Goal: Check status: Check status

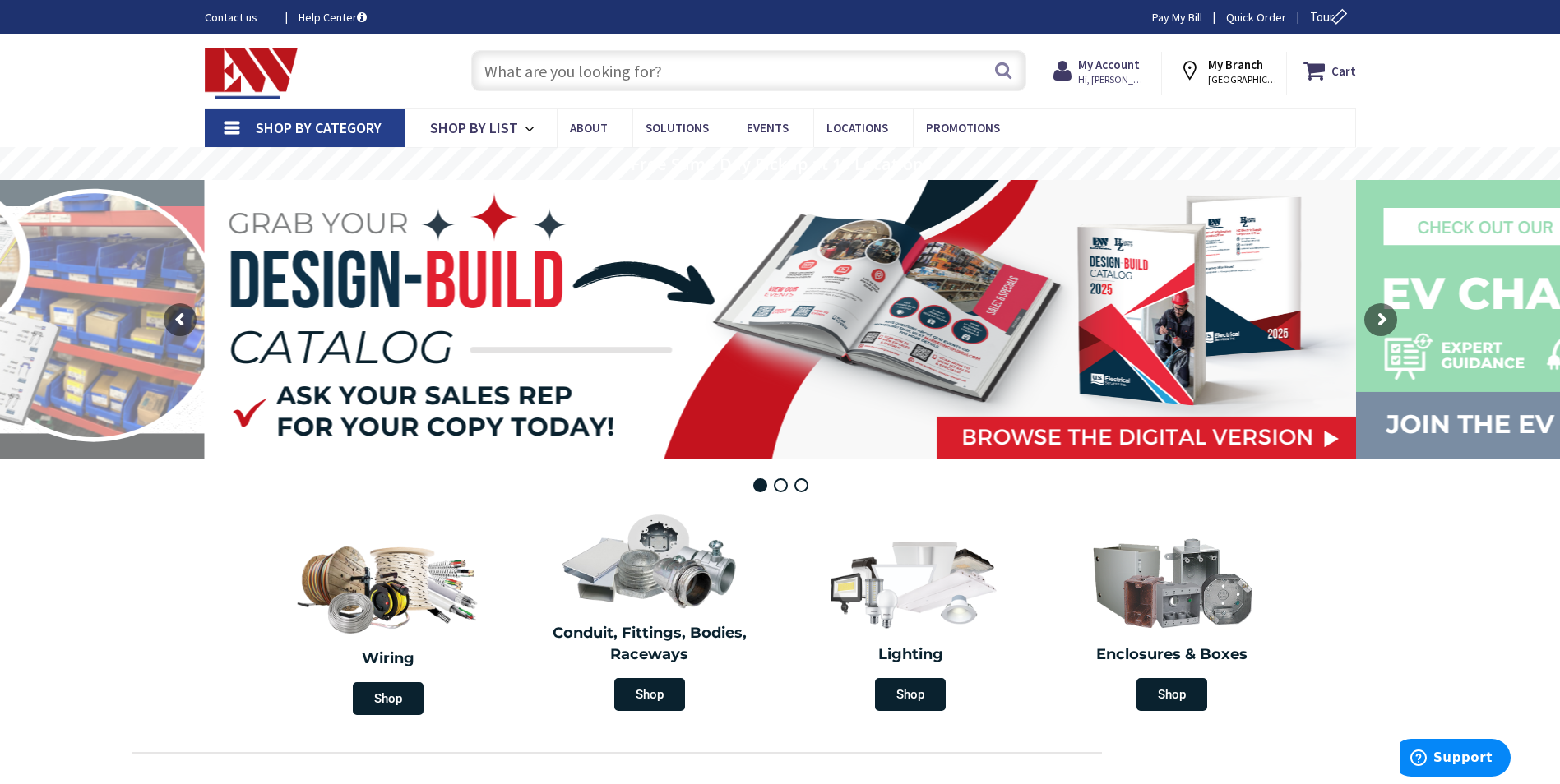
click at [319, 130] on span "Shop By Category" at bounding box center [318, 128] width 126 height 19
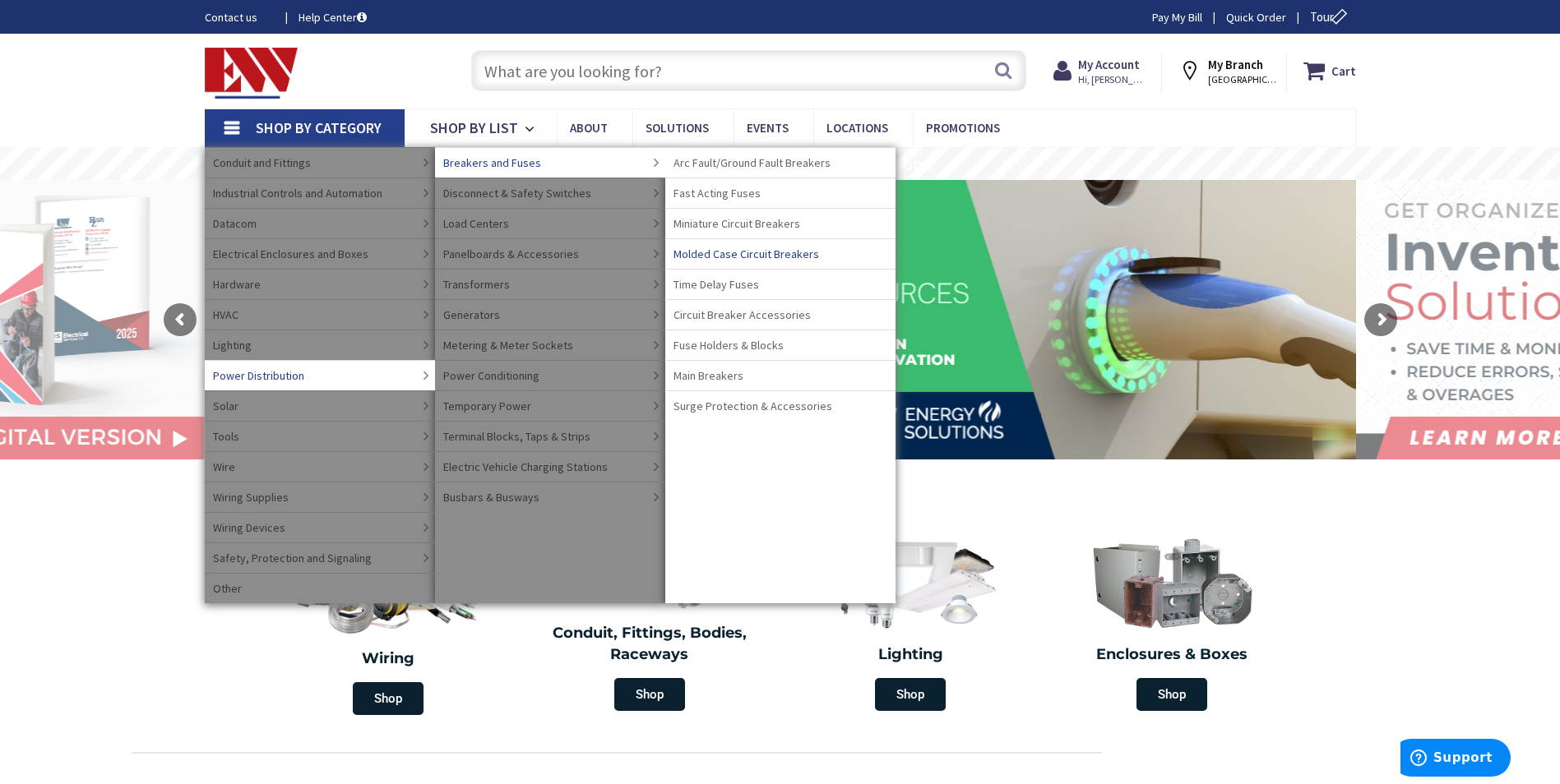
click at [750, 255] on span "Molded Case Circuit Breakers" at bounding box center [746, 254] width 146 height 16
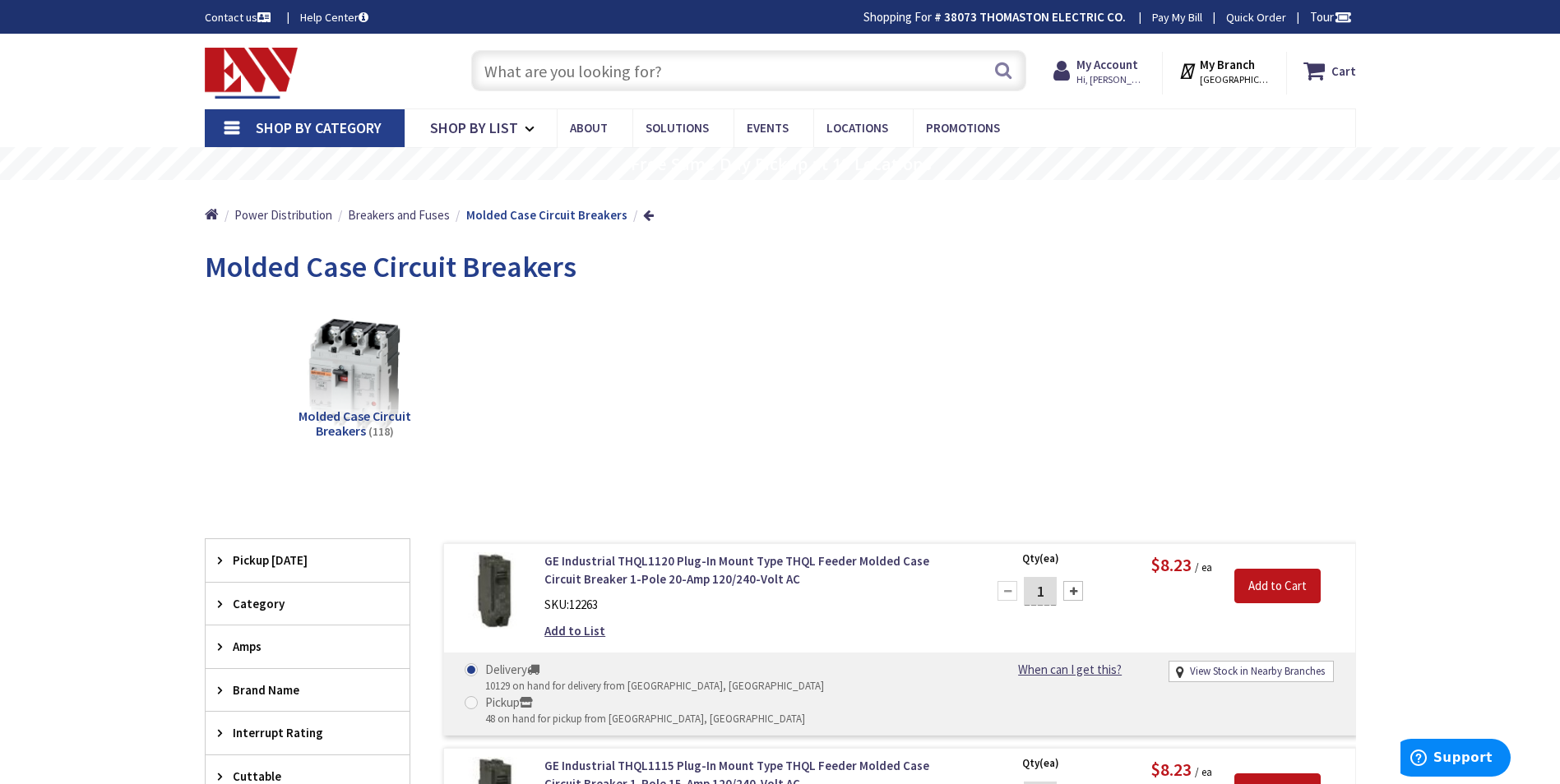
click at [327, 127] on span "Shop By Category" at bounding box center [318, 128] width 126 height 19
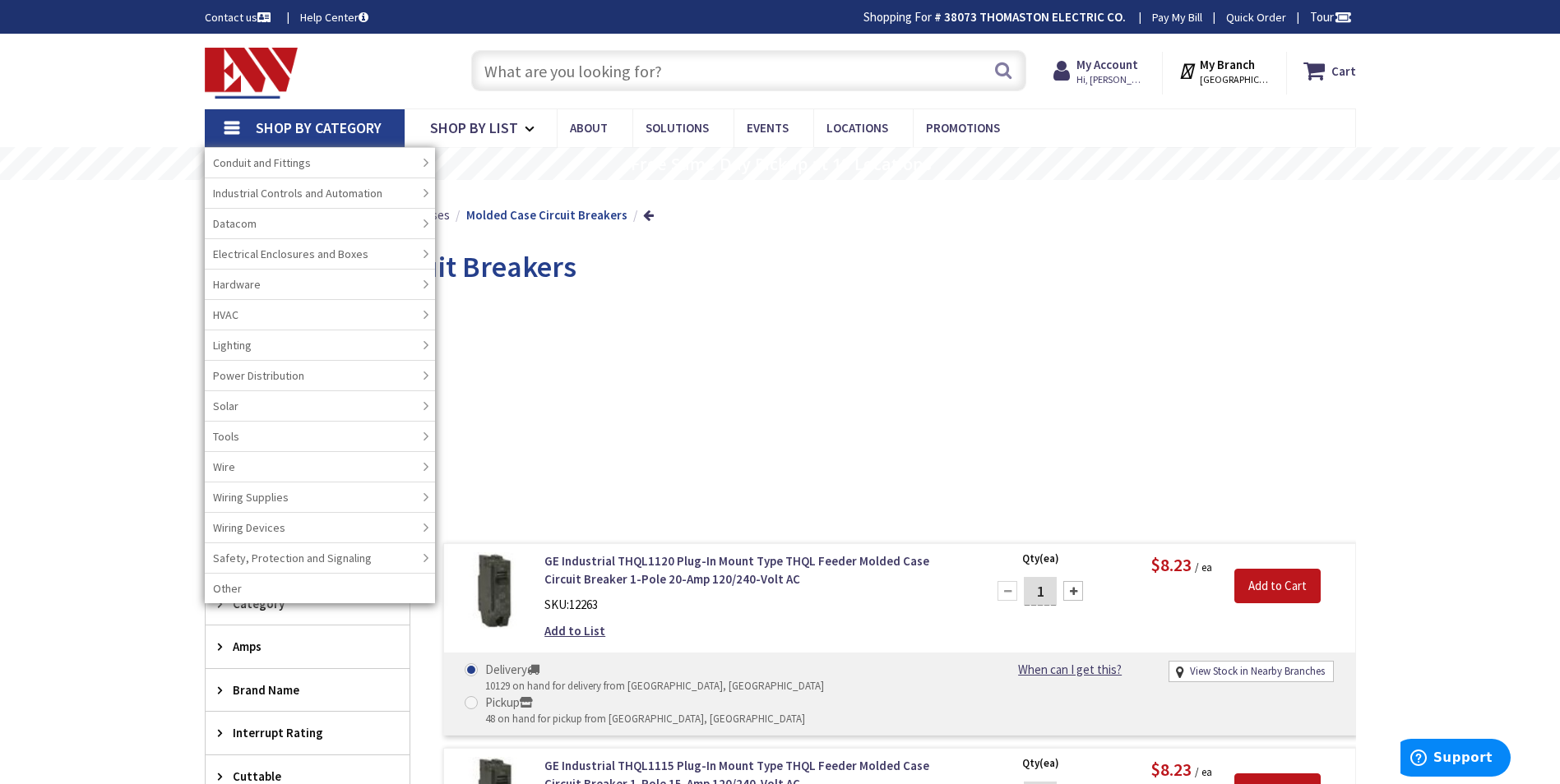
click at [525, 74] on input "text" at bounding box center [749, 70] width 555 height 41
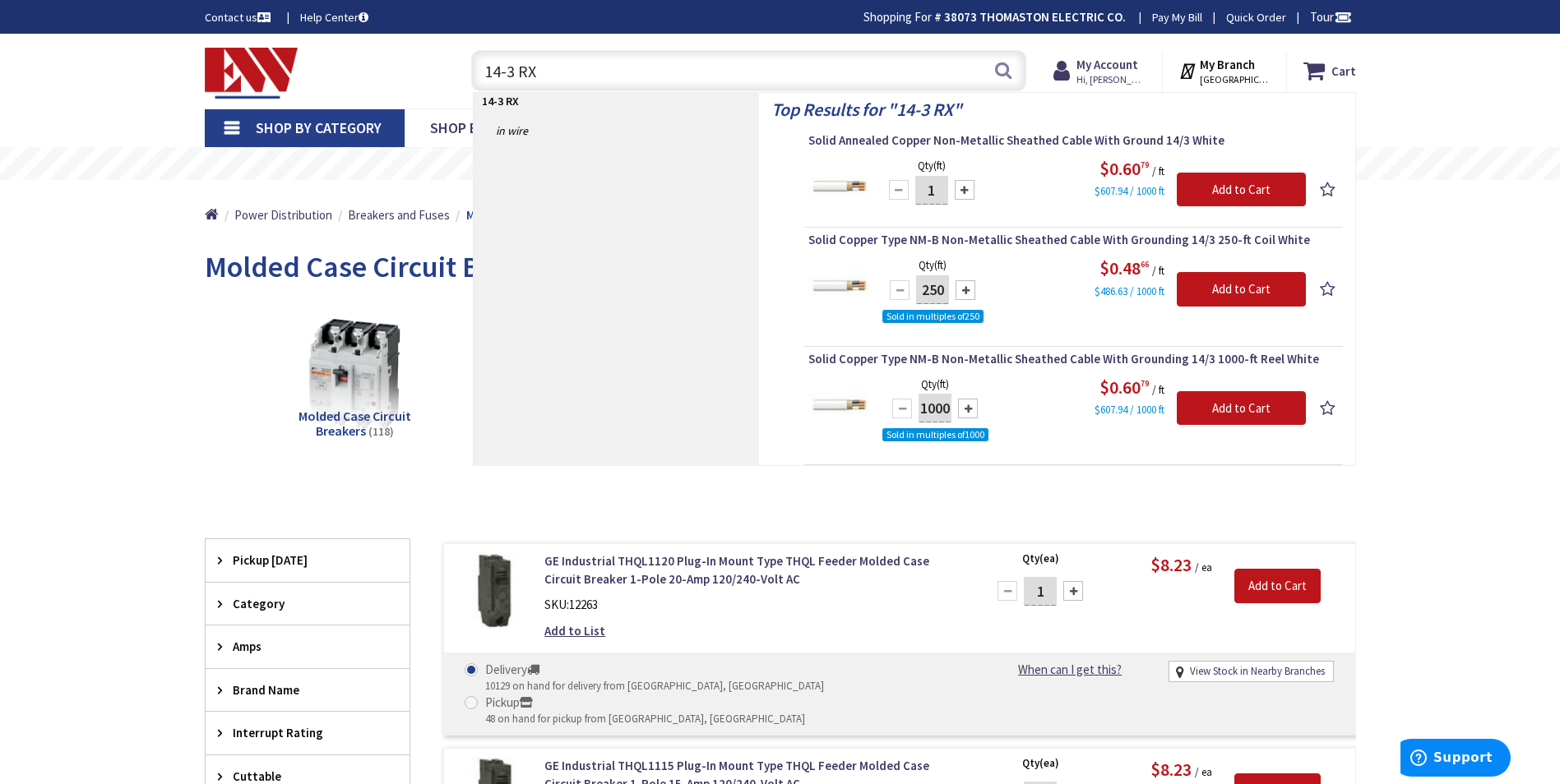
click at [515, 70] on input "14-3 RX" at bounding box center [749, 70] width 555 height 41
type input "14-2 RX"
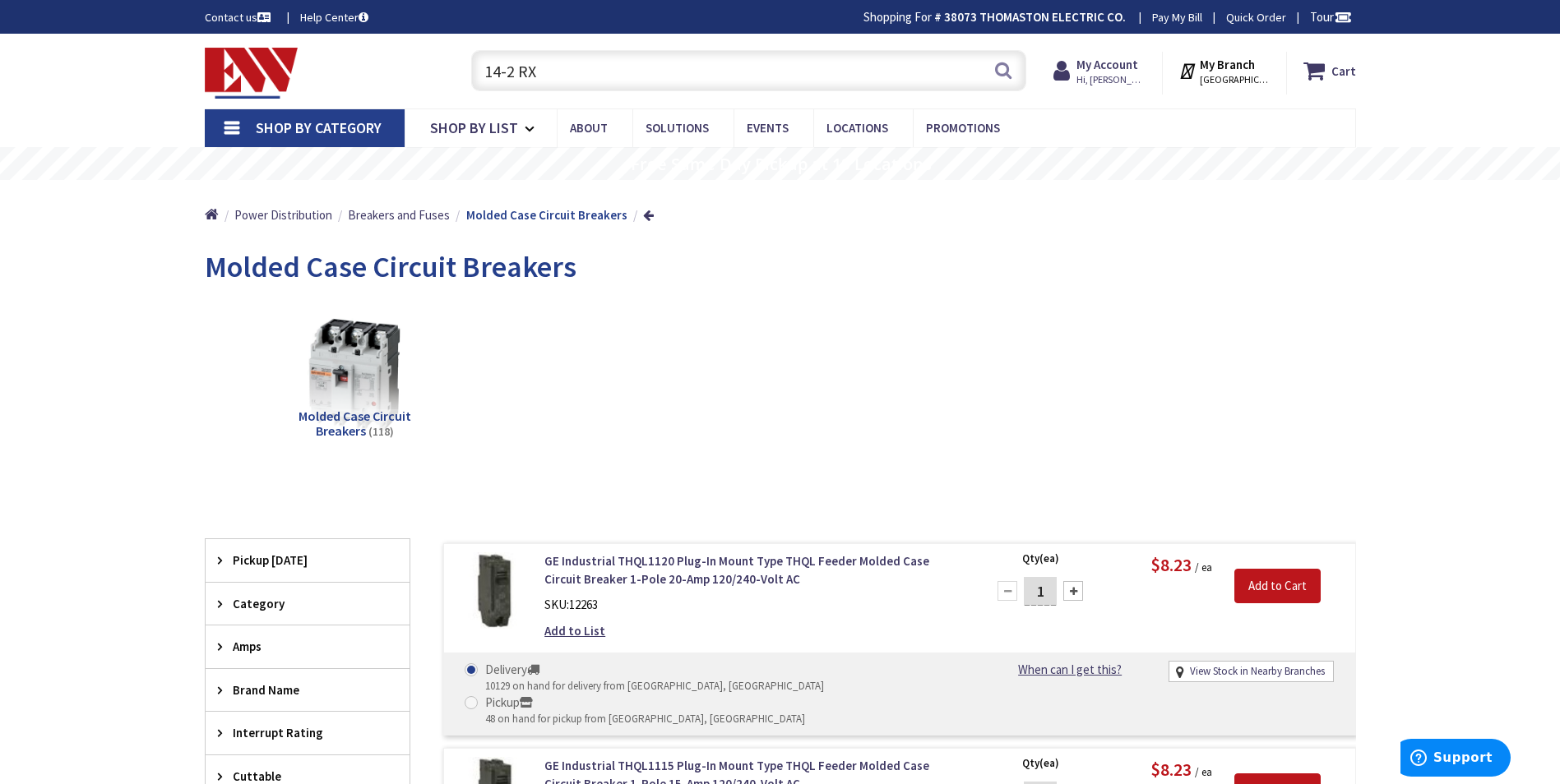
click at [296, 124] on span "Shop By Category" at bounding box center [318, 128] width 126 height 19
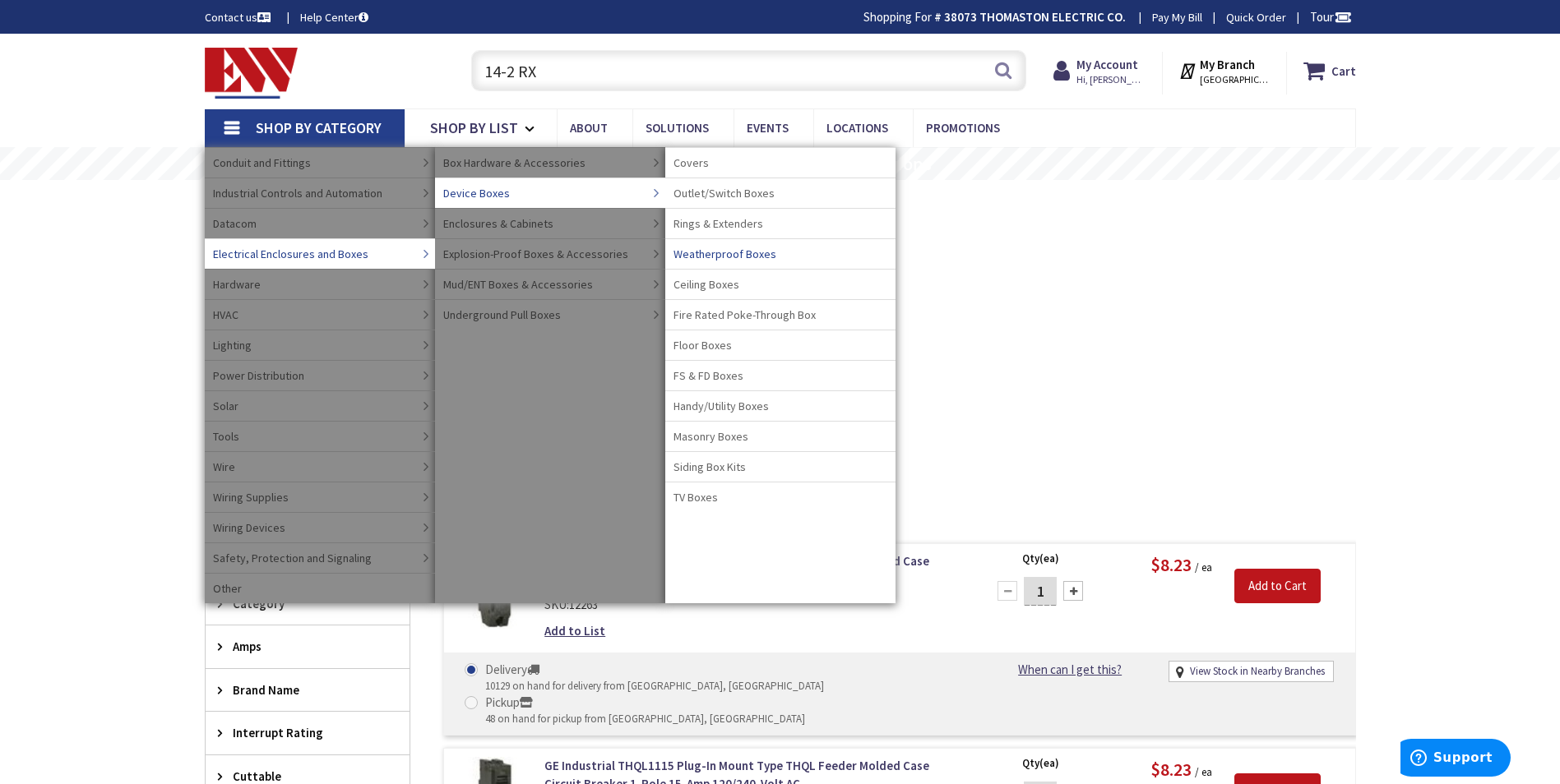
click at [709, 254] on span "Weatherproof Boxes" at bounding box center [725, 254] width 103 height 16
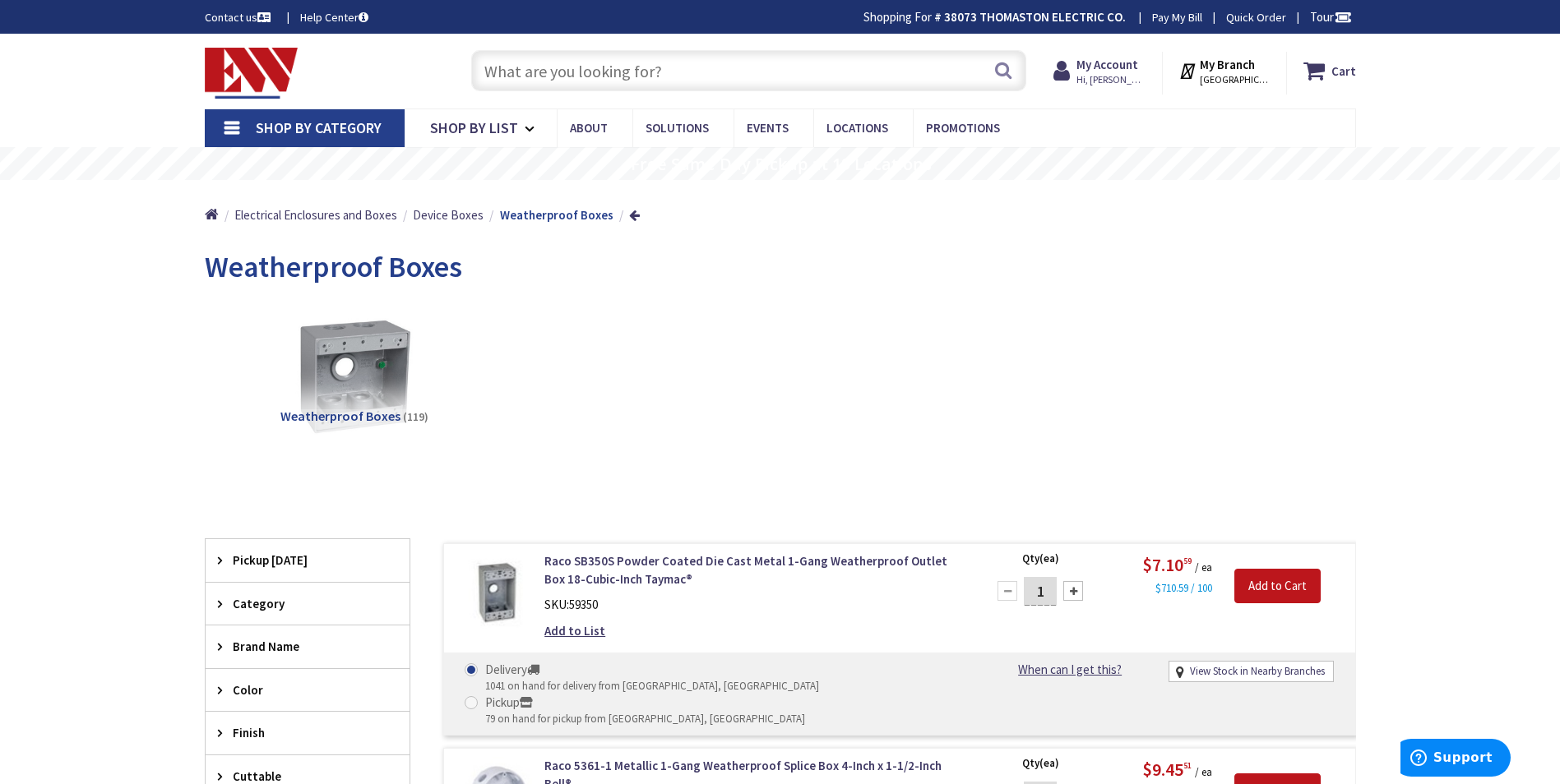
click at [317, 130] on span "Shop By Category" at bounding box center [318, 128] width 126 height 19
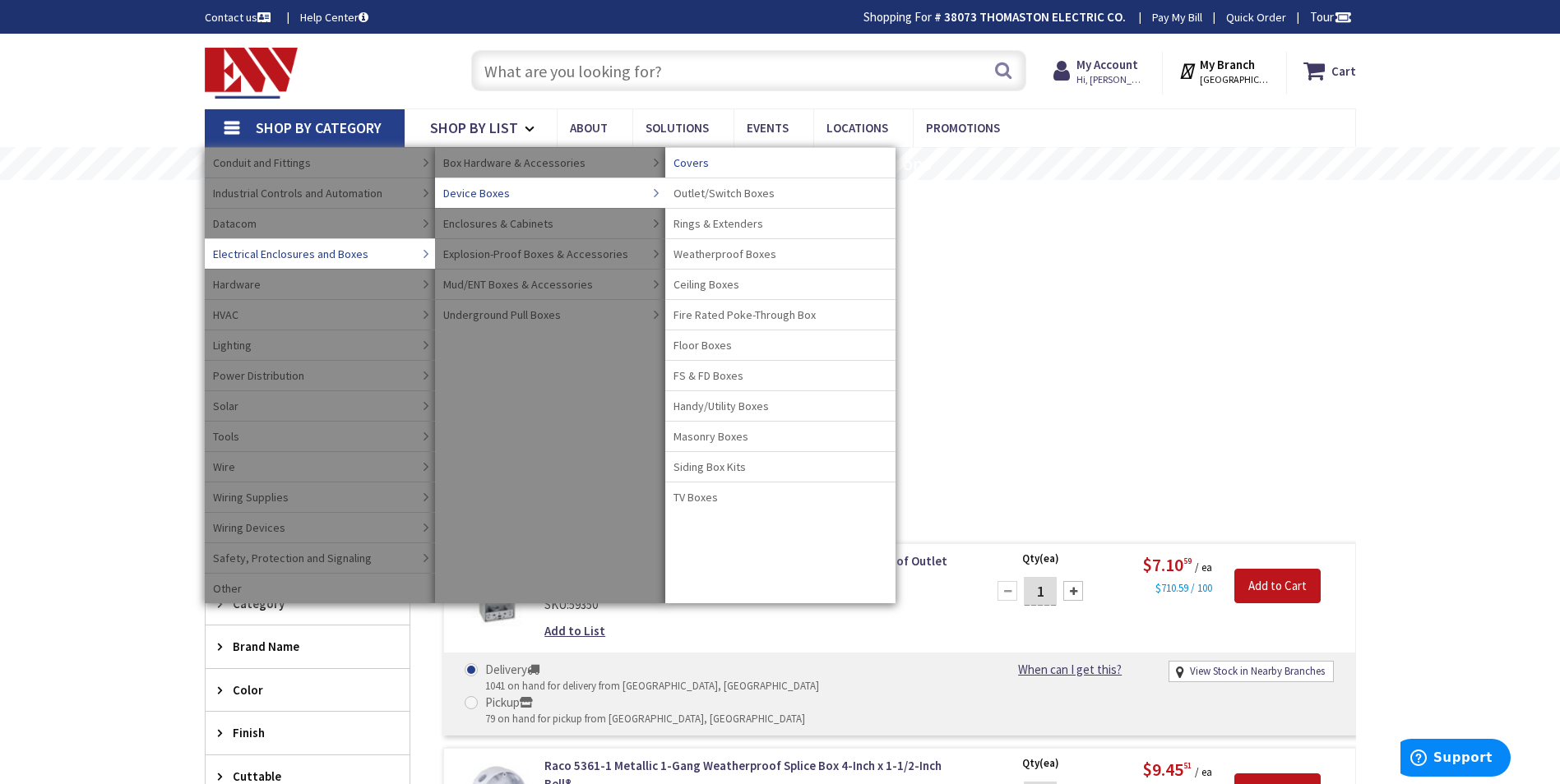
click at [695, 161] on span "Covers" at bounding box center [691, 162] width 36 height 16
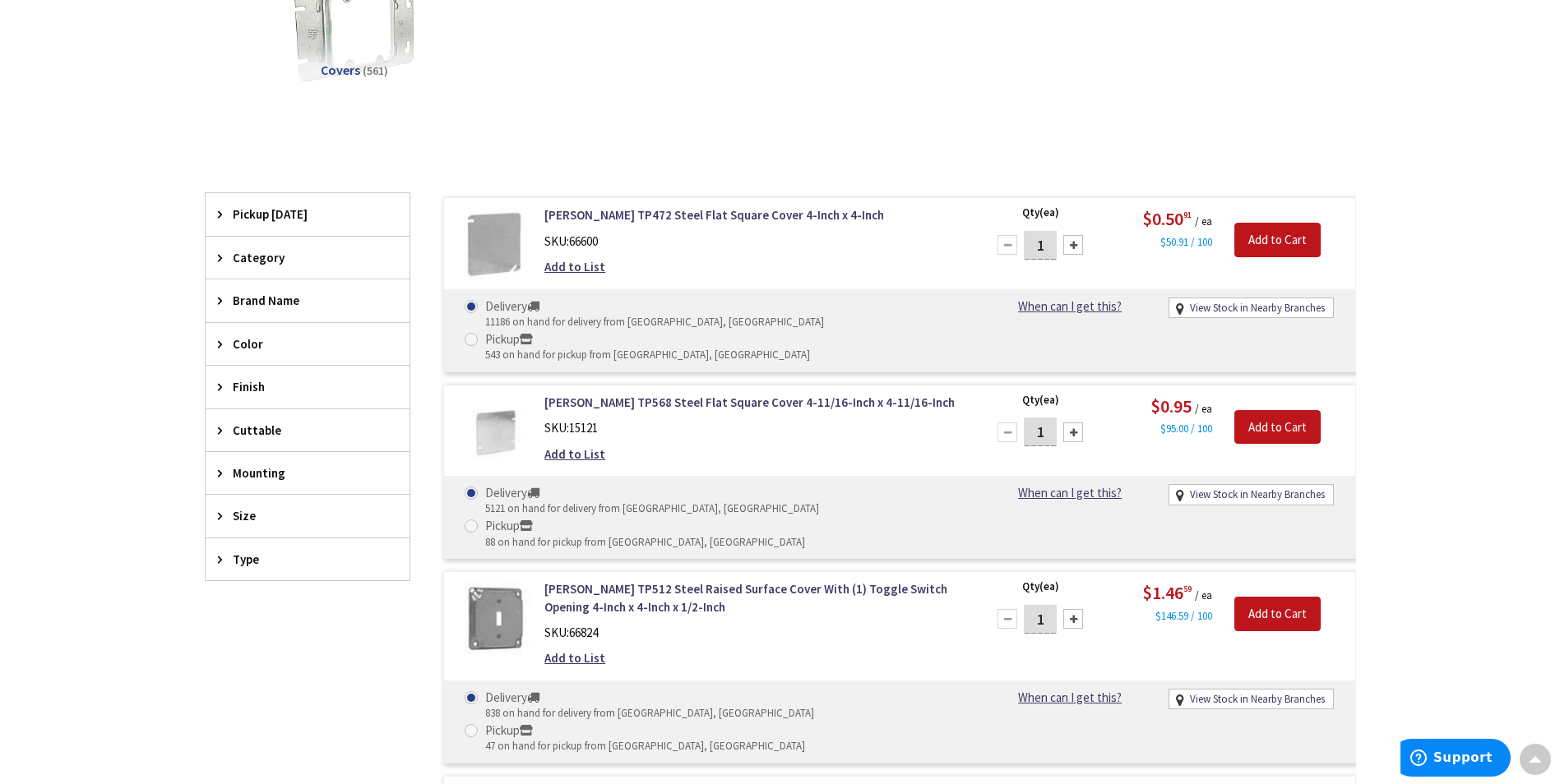
scroll to position [82, 0]
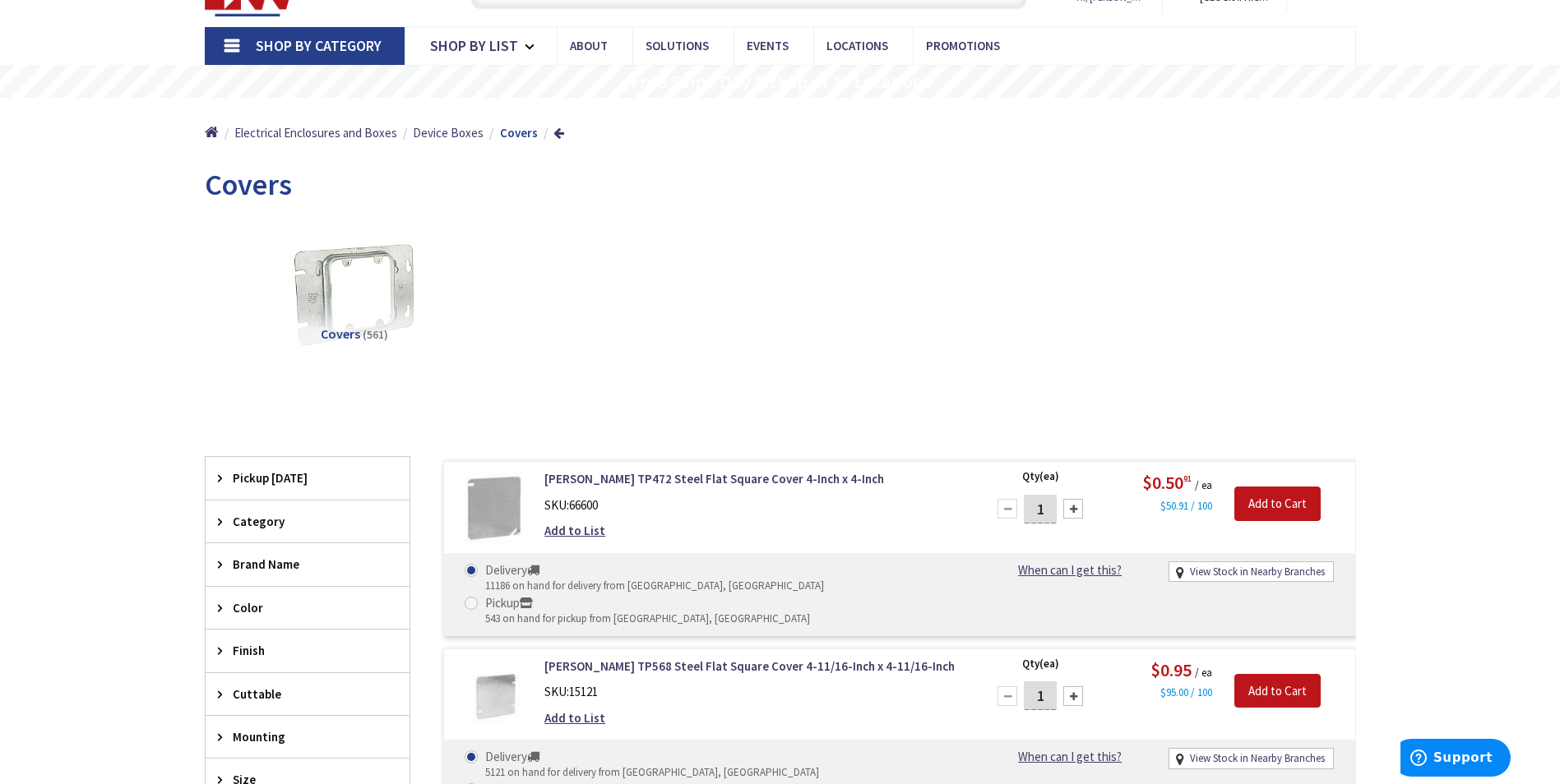
click at [321, 44] on span "Shop By Category" at bounding box center [318, 46] width 126 height 19
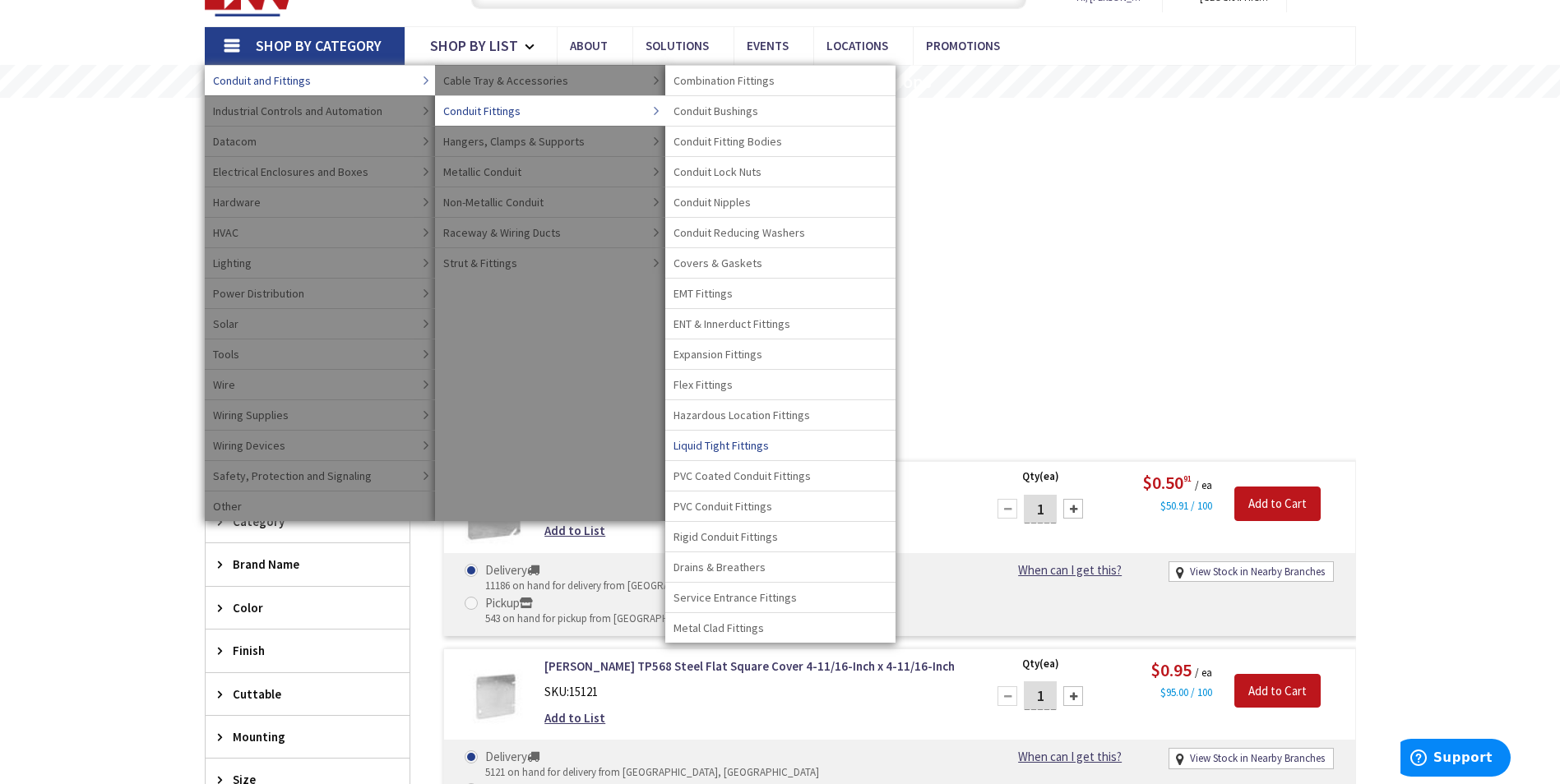
click at [741, 441] on span "Liquid Tight Fittings" at bounding box center [721, 445] width 96 height 16
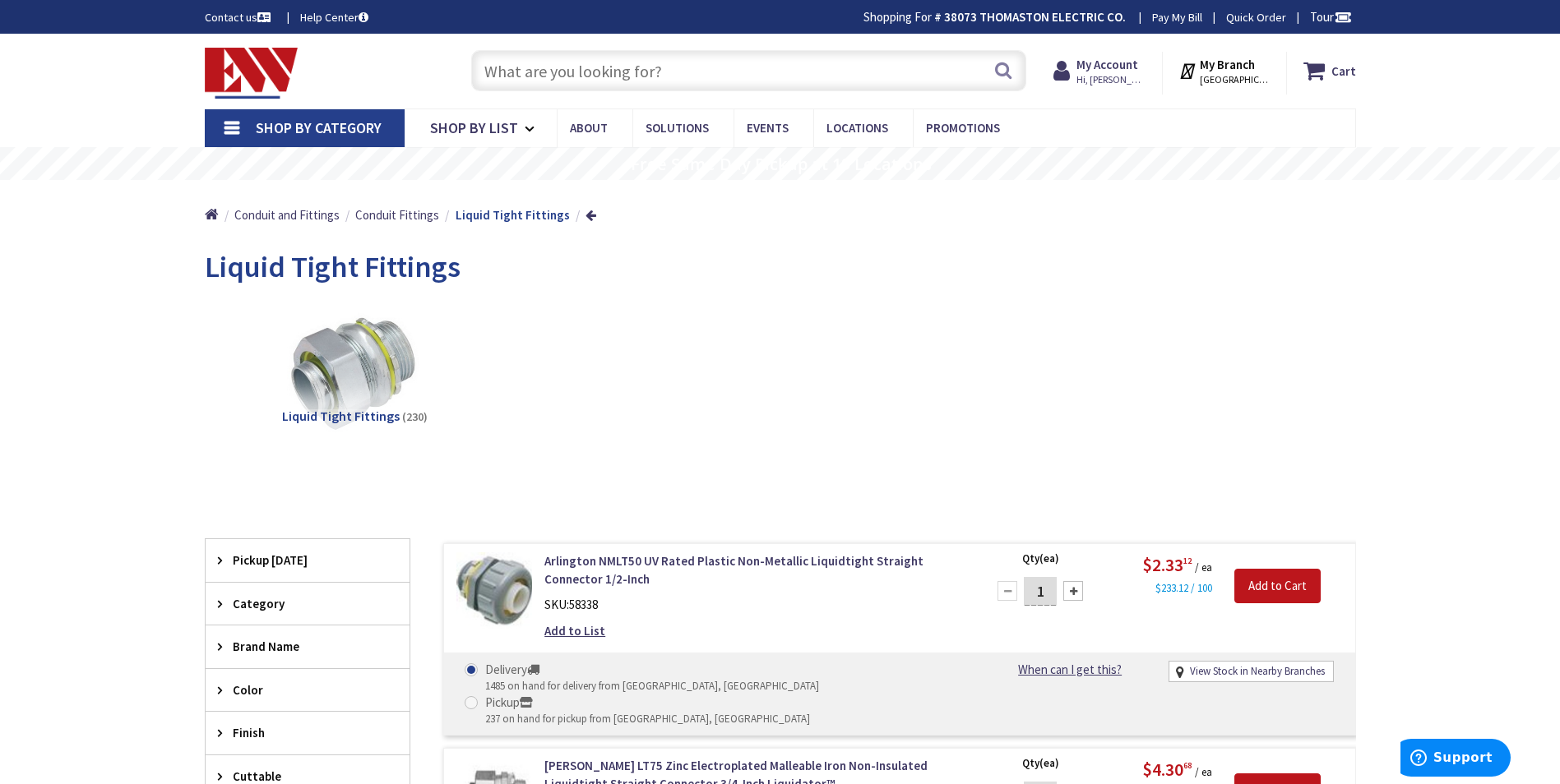
click at [338, 129] on span "Shop By Category" at bounding box center [318, 128] width 126 height 19
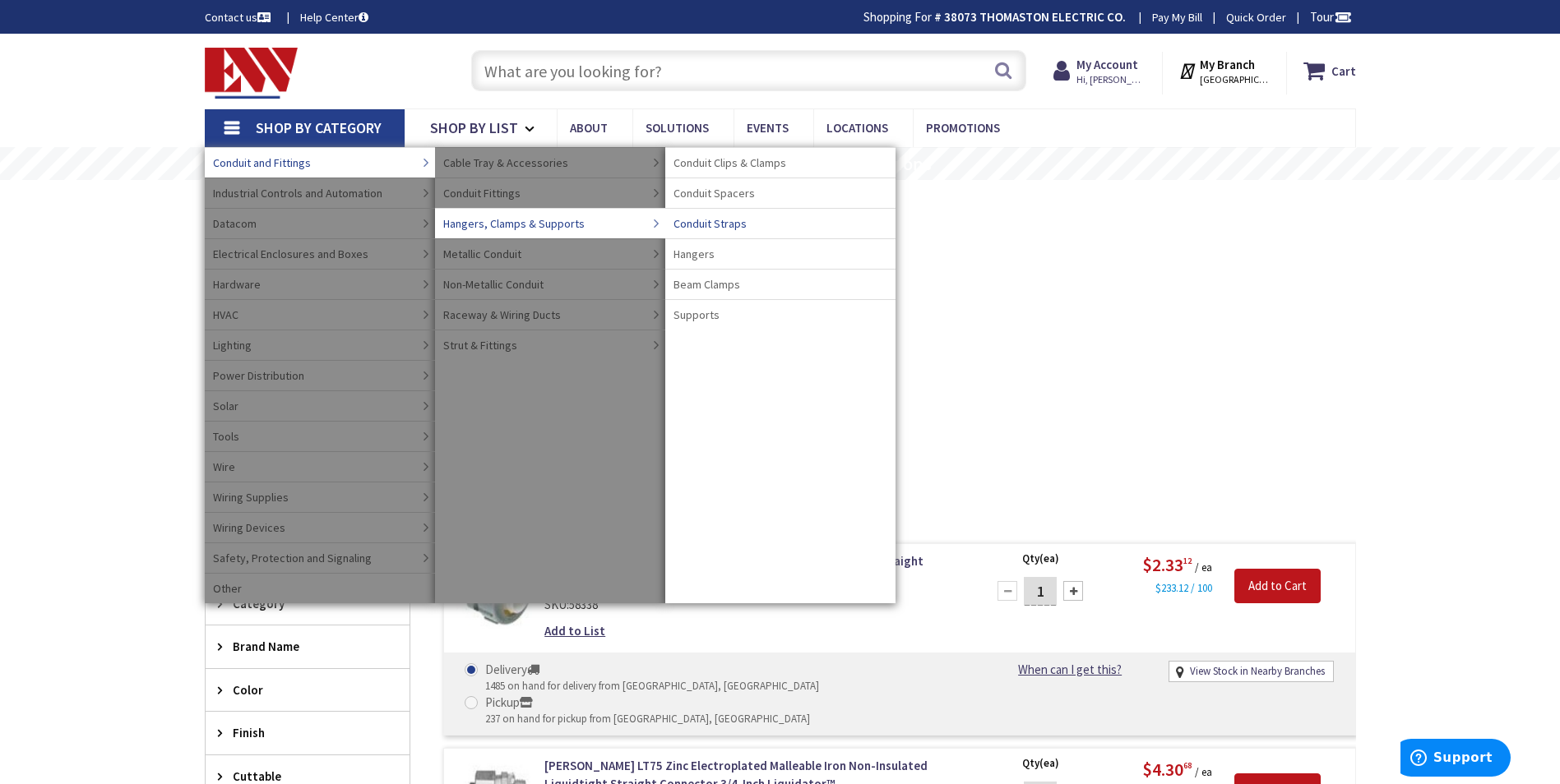
click at [724, 221] on span "Conduit Straps" at bounding box center [710, 223] width 74 height 16
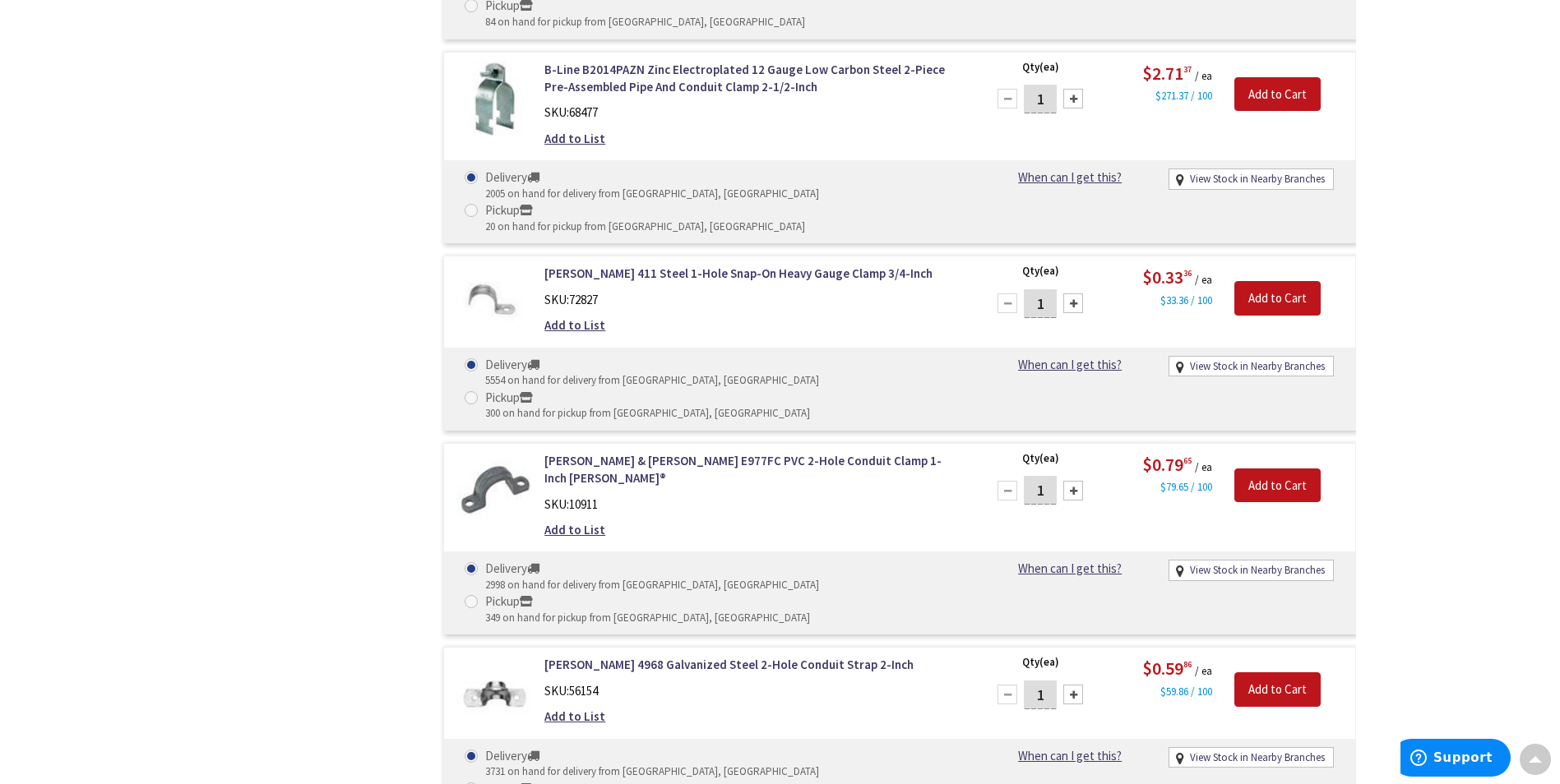
scroll to position [3206, 0]
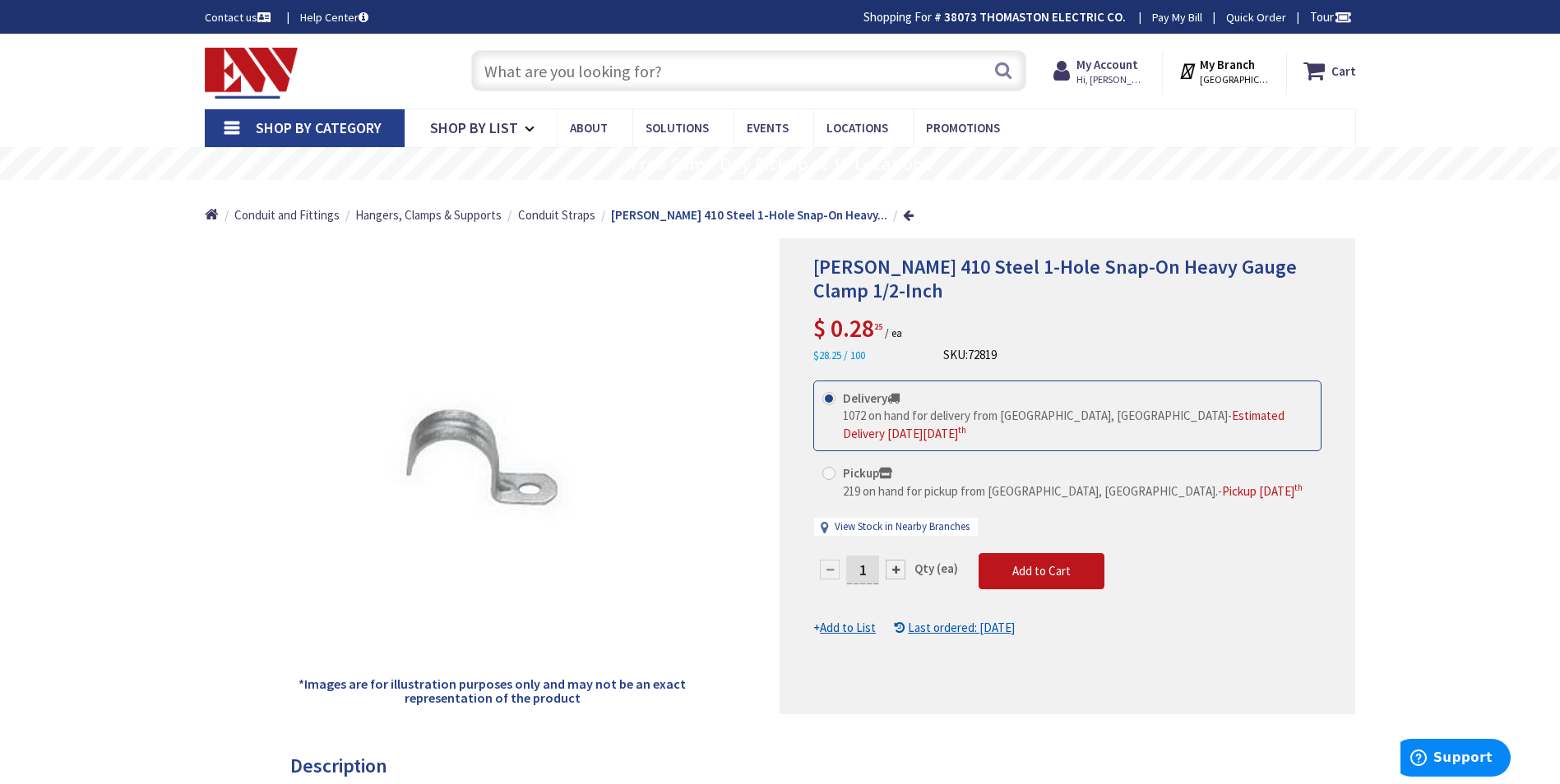
click at [316, 122] on span "Shop By Category" at bounding box center [318, 128] width 126 height 19
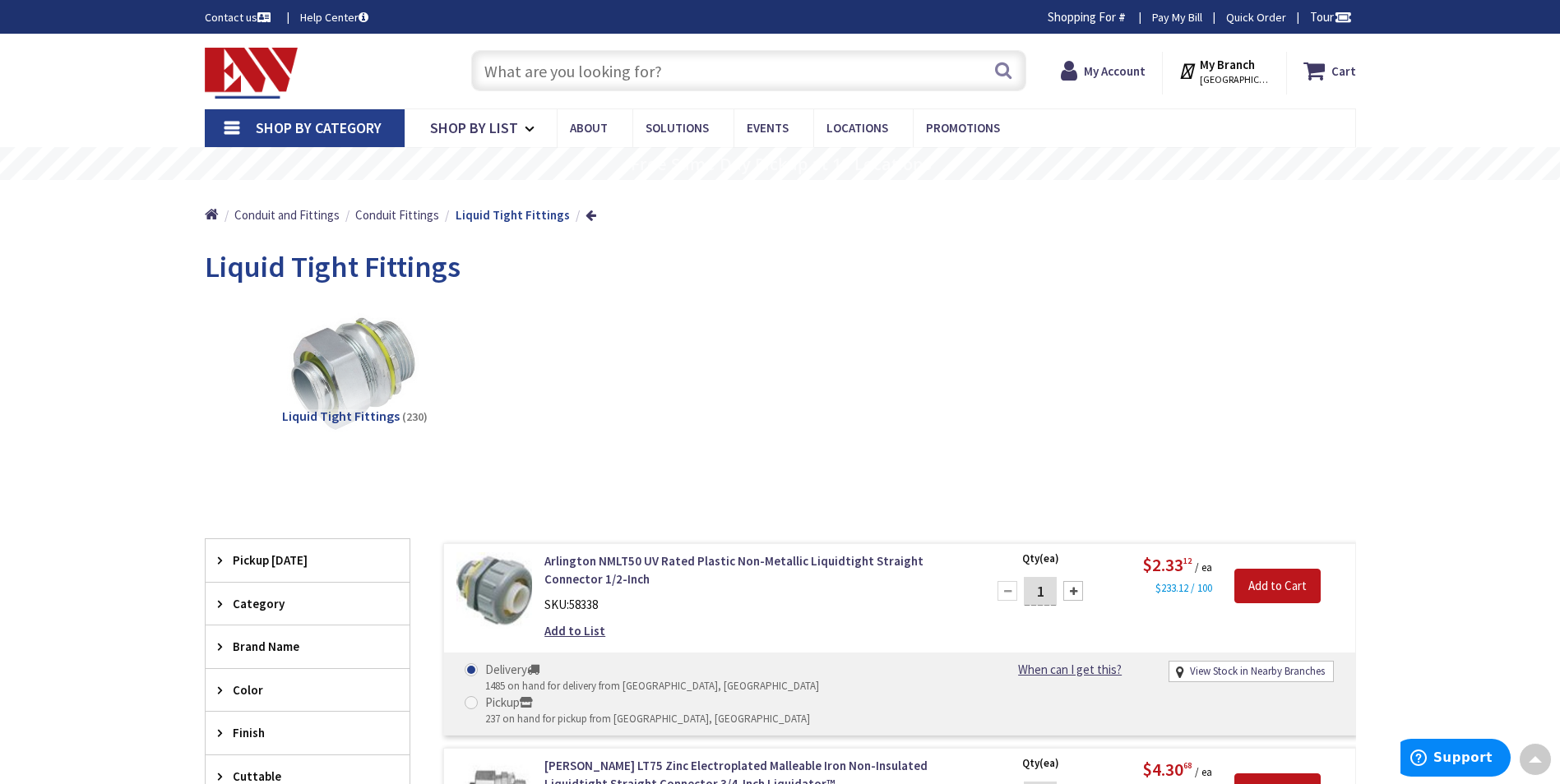
scroll to position [866, 0]
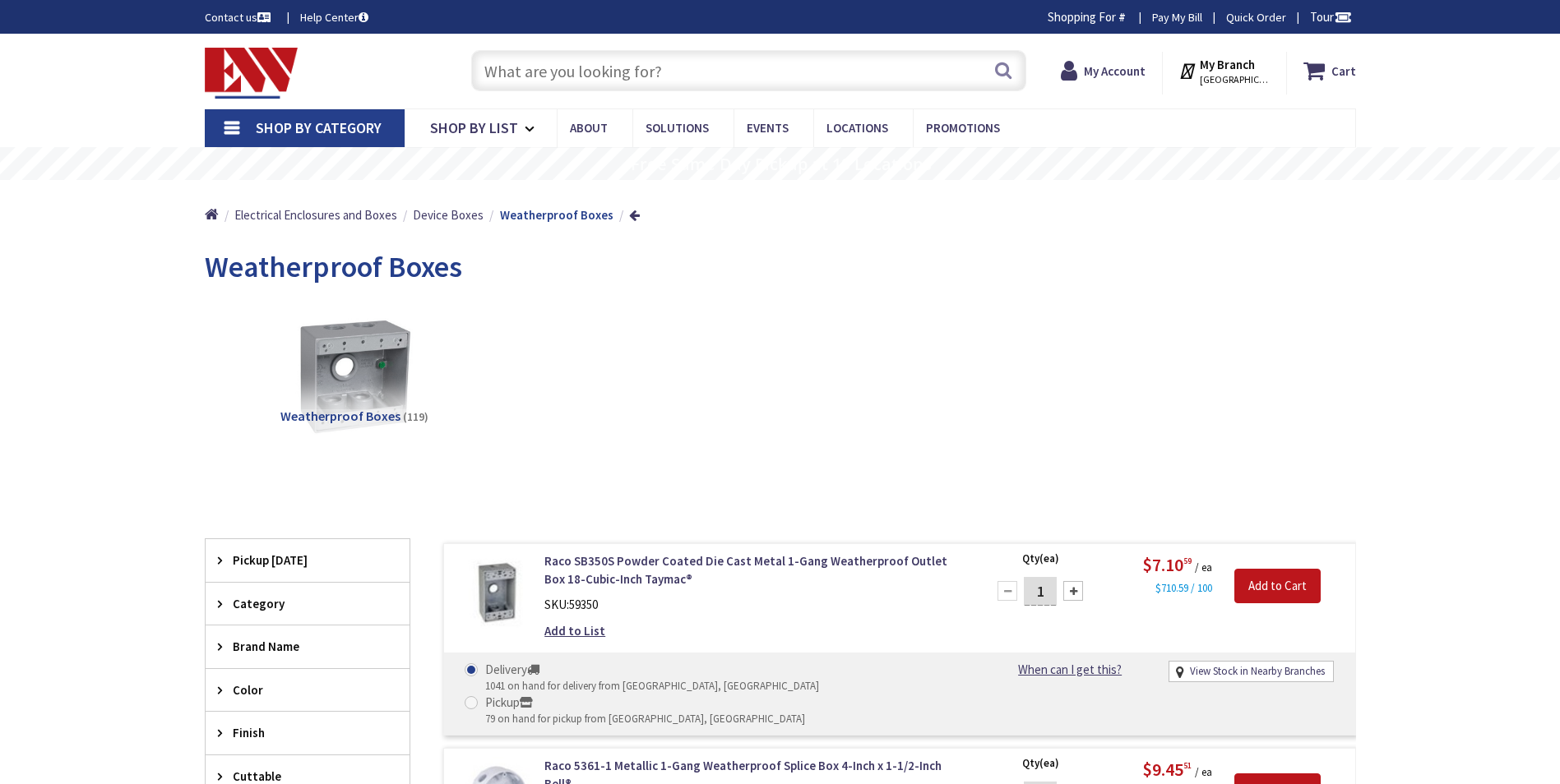
scroll to position [1158, 0]
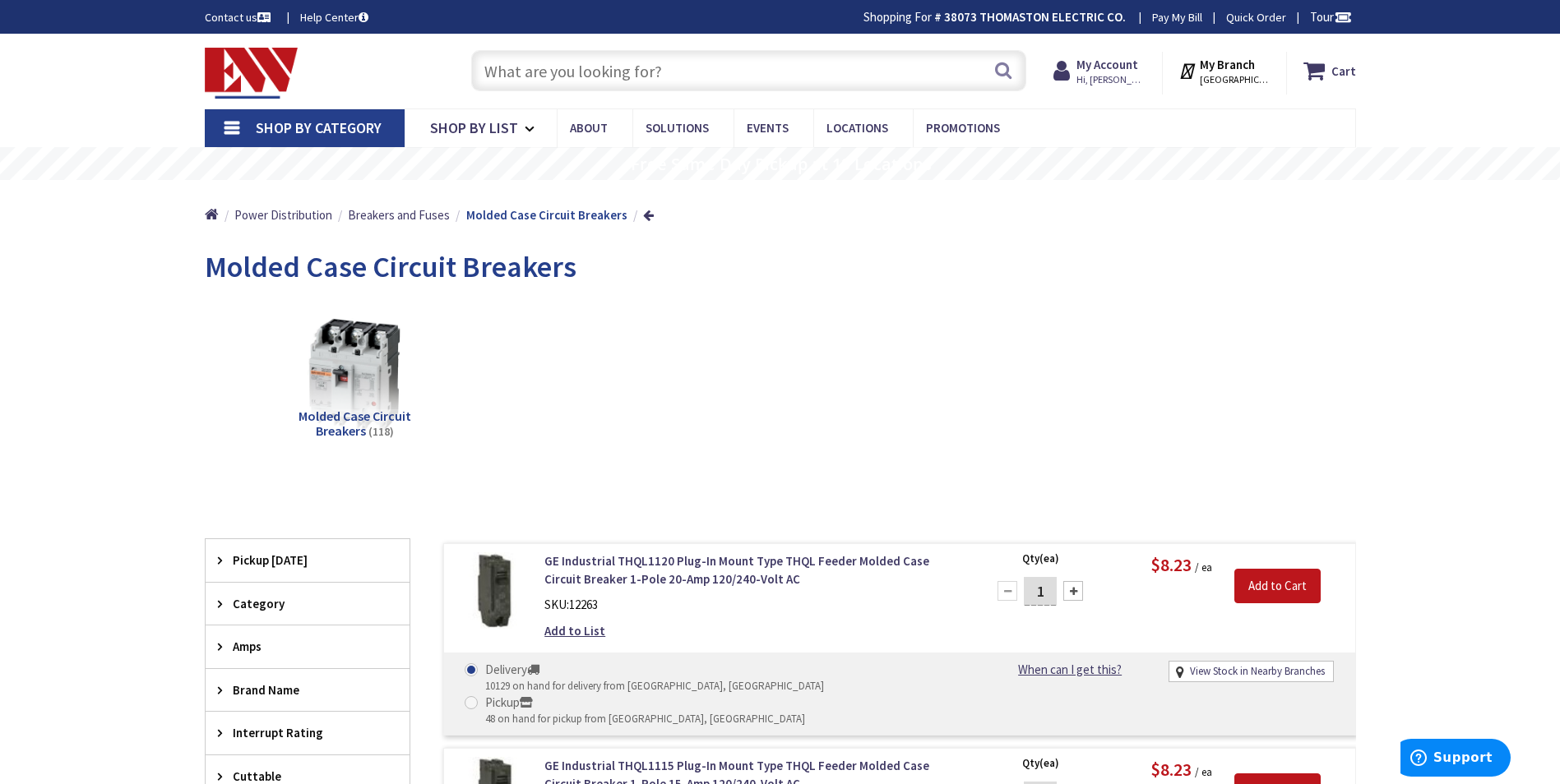
click at [306, 121] on span "Shop By Category" at bounding box center [318, 128] width 126 height 19
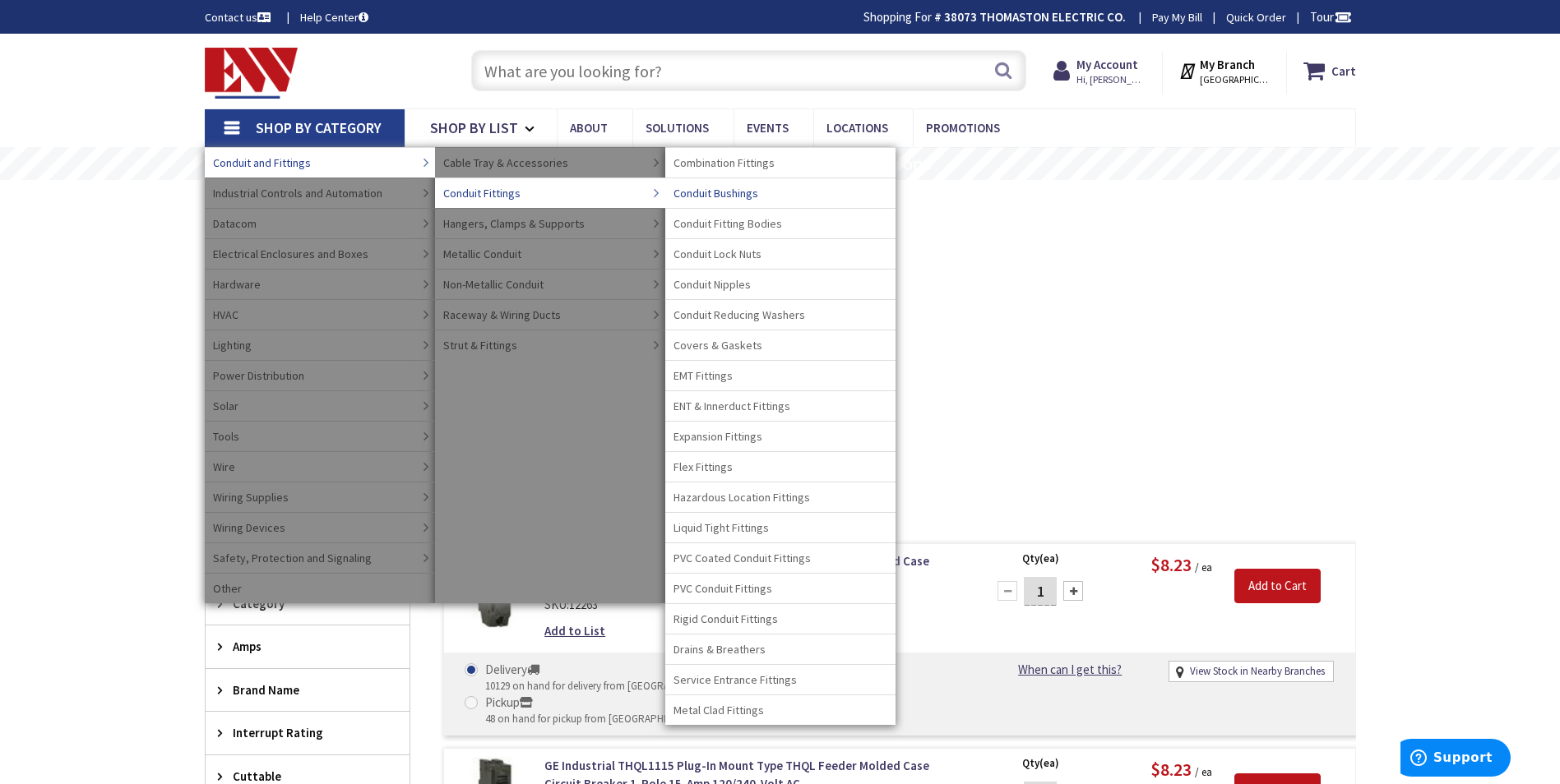
click at [740, 194] on span "Conduit Bushings" at bounding box center [716, 193] width 85 height 16
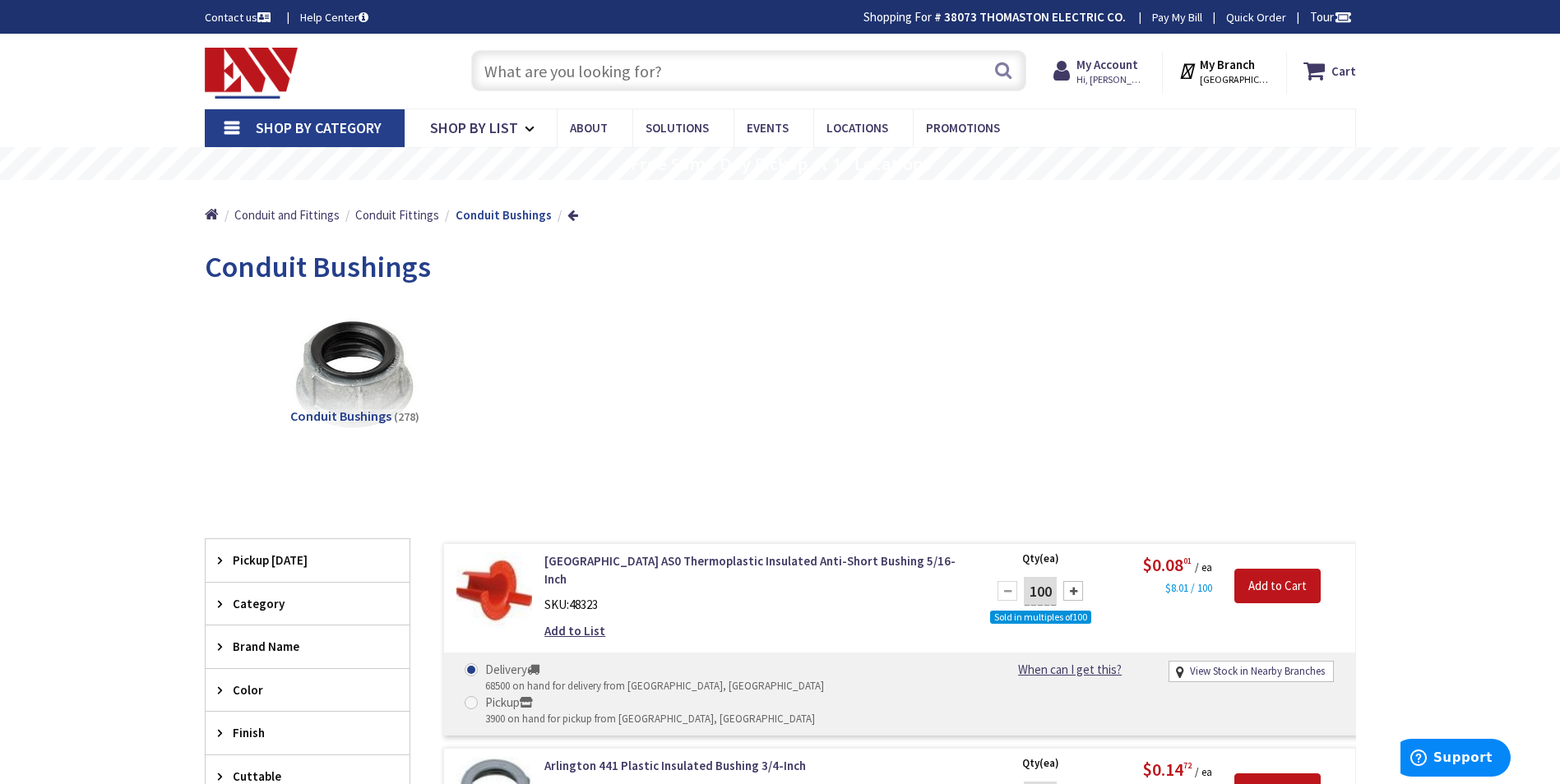
click at [294, 124] on span "Shop By Category" at bounding box center [318, 128] width 126 height 19
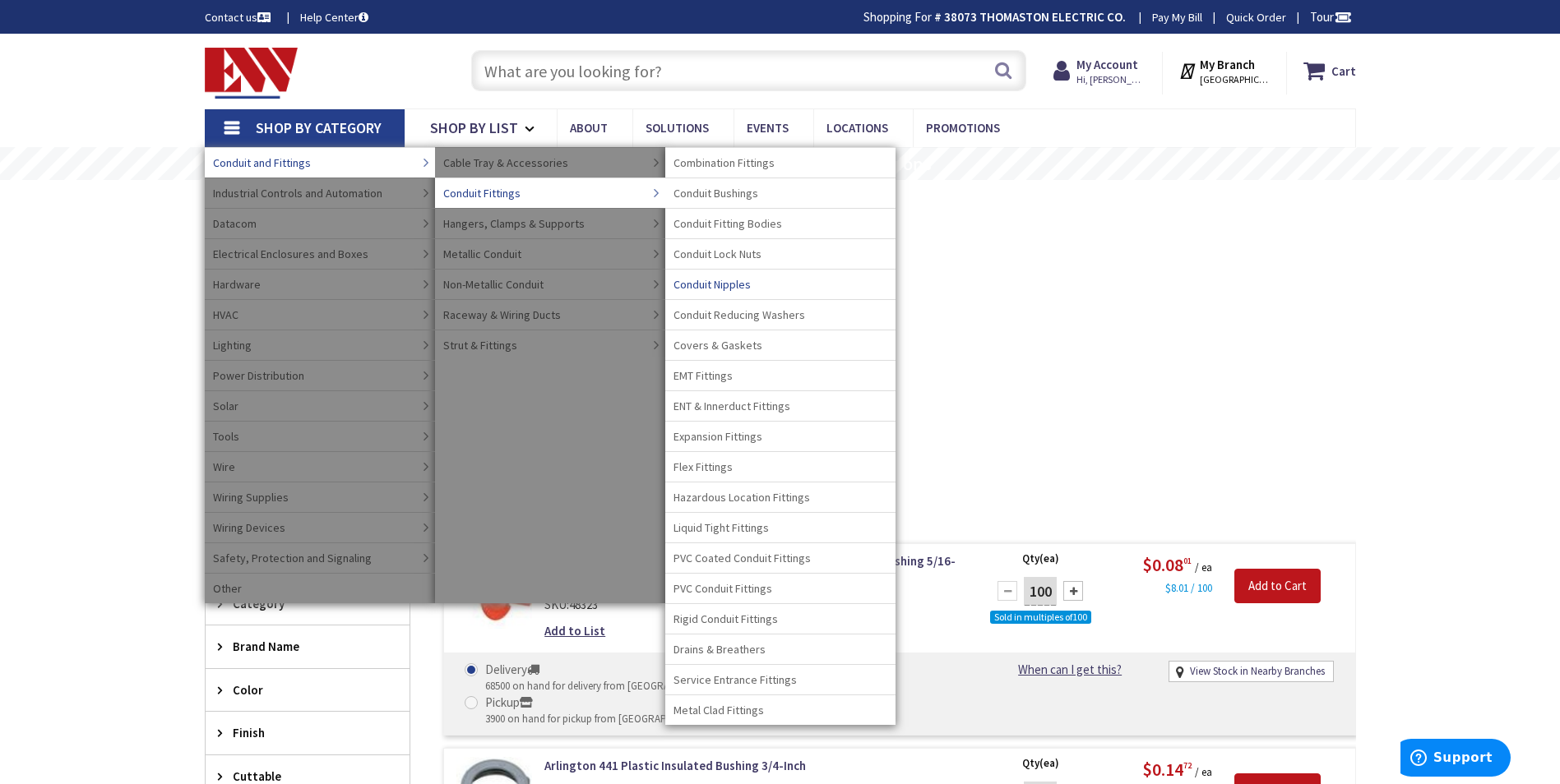
click at [722, 282] on span "Conduit Nipples" at bounding box center [711, 284] width 77 height 16
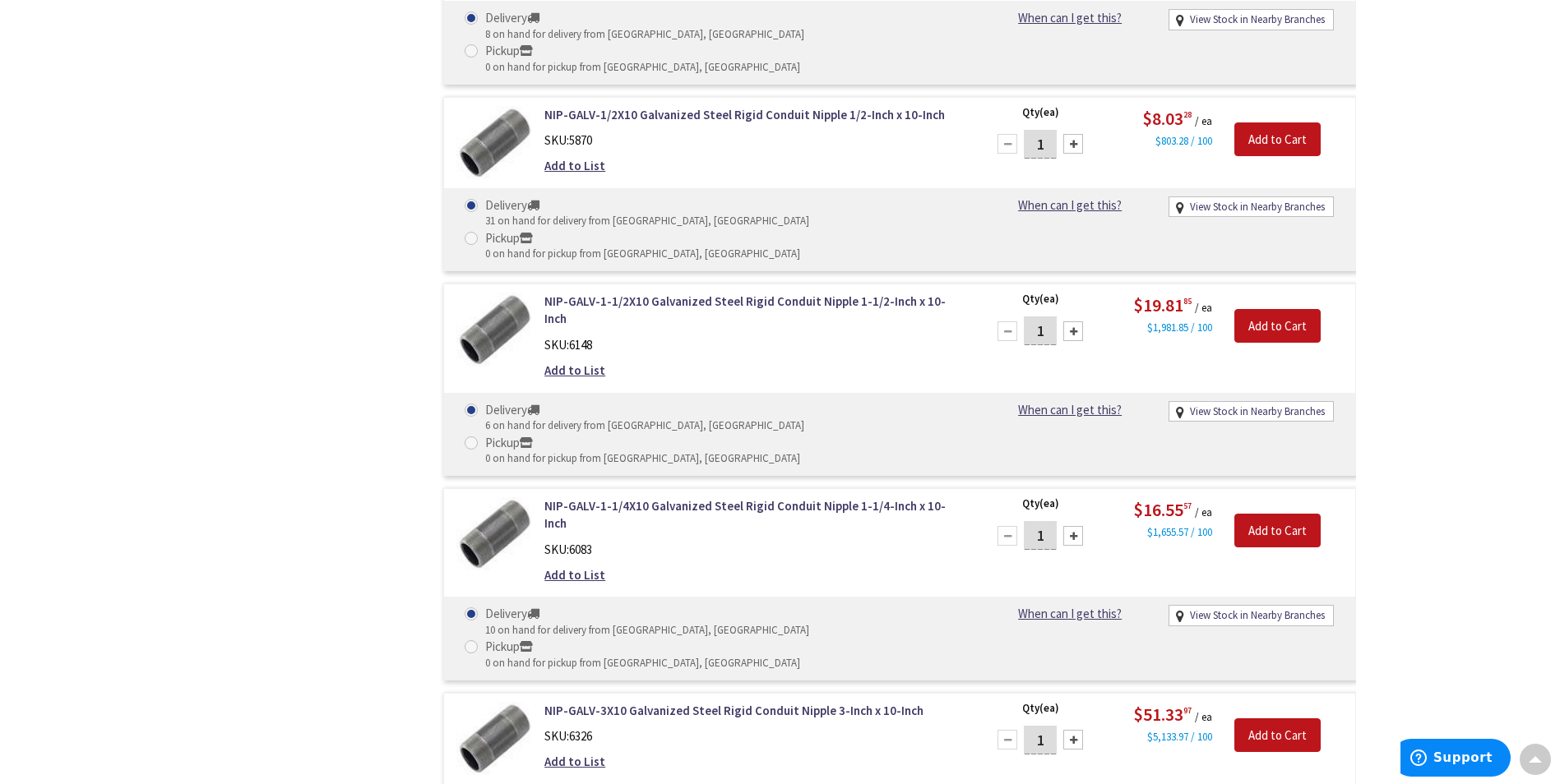
scroll to position [895, 0]
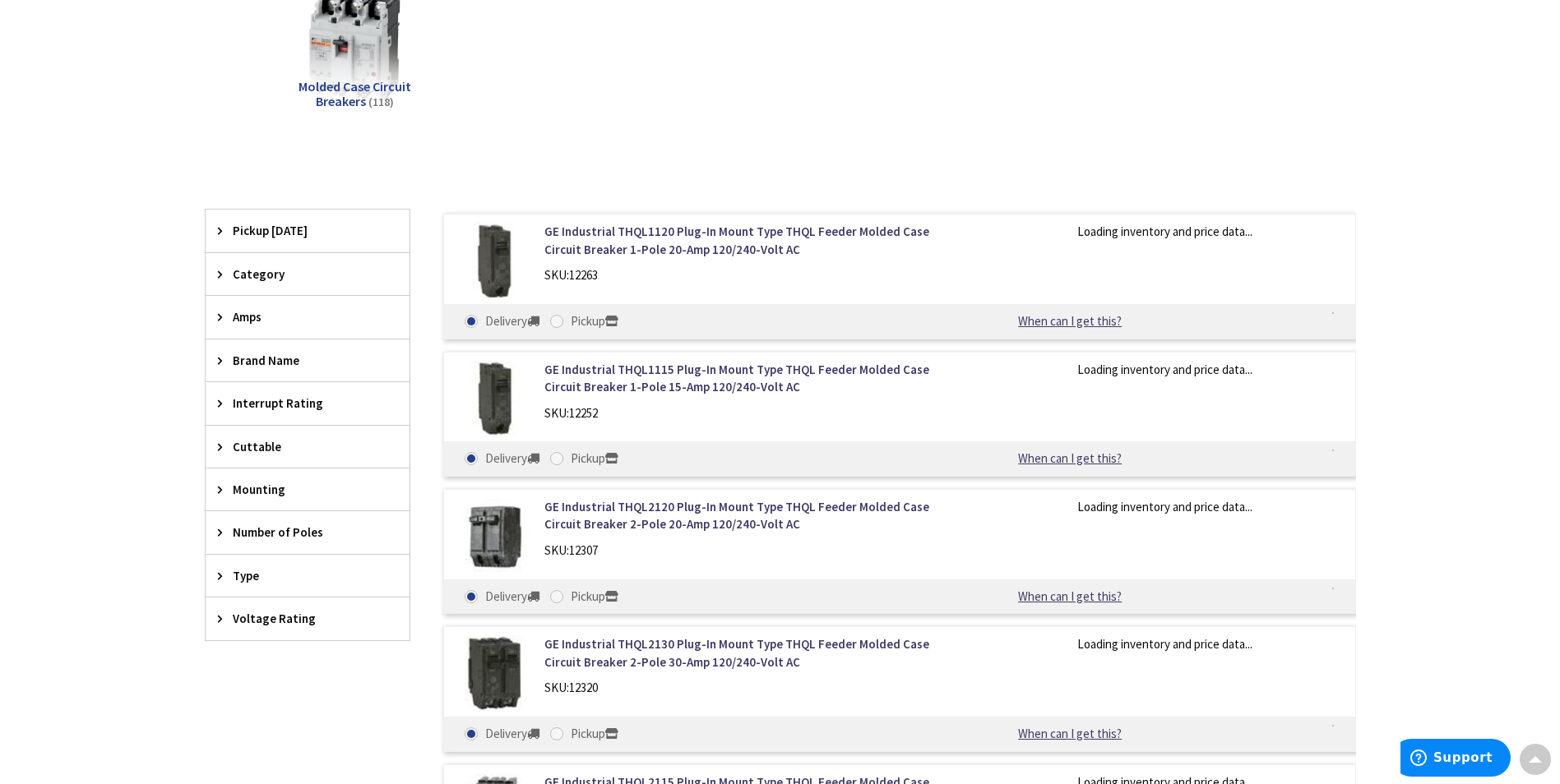
scroll to position [44, 0]
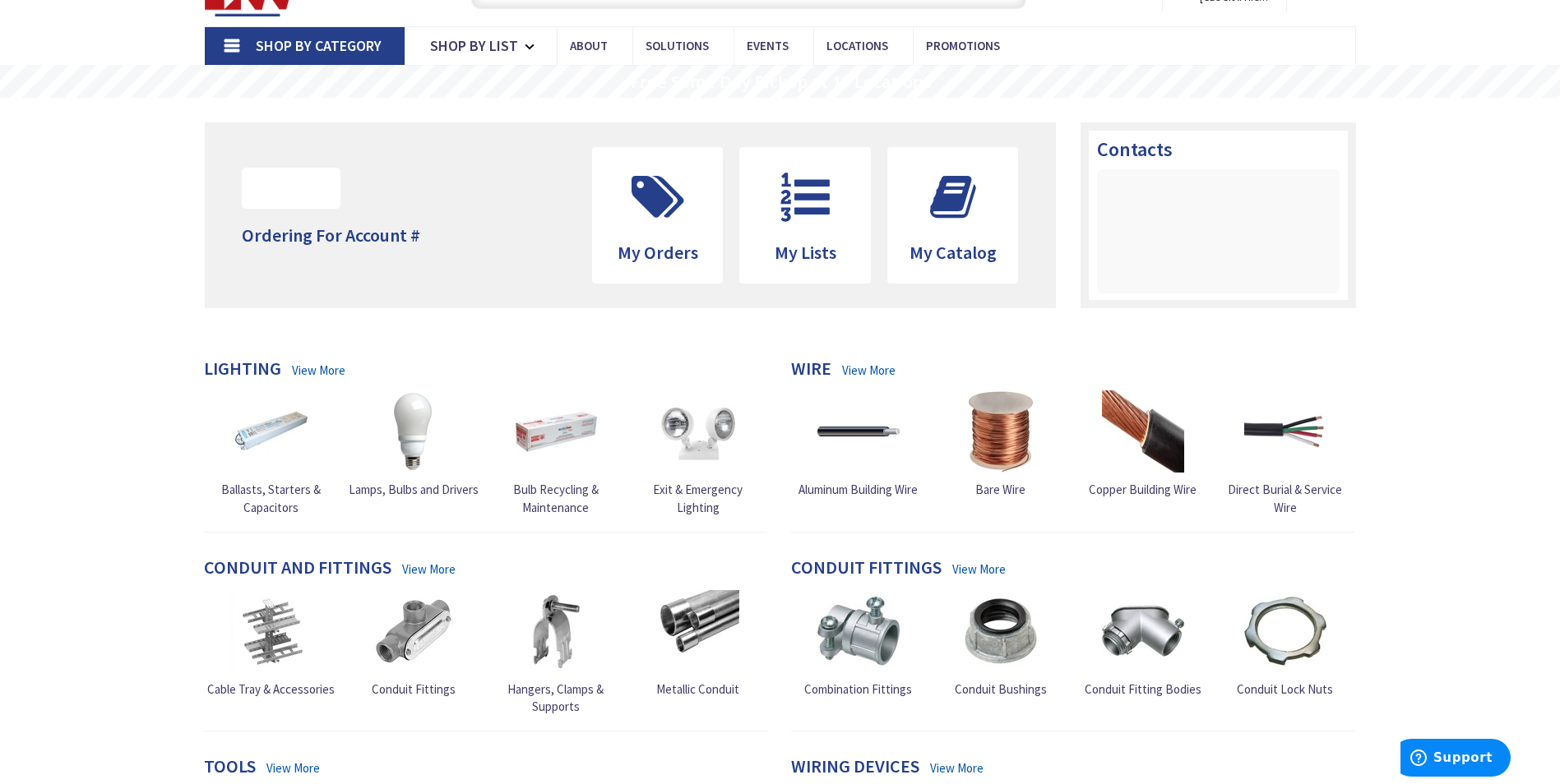
click at [310, 42] on span "Shop By Category" at bounding box center [318, 46] width 126 height 19
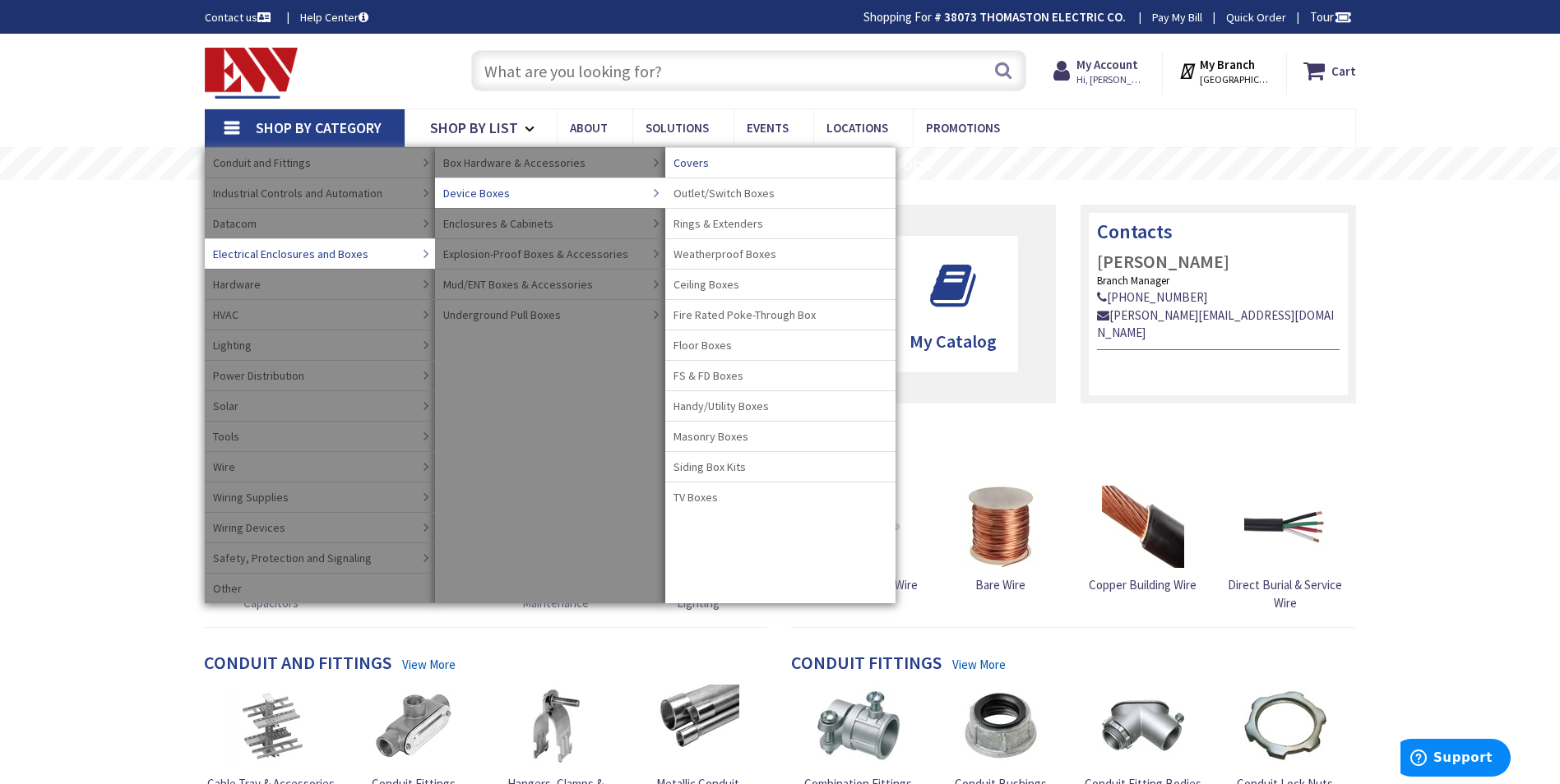
click at [691, 162] on span "Covers" at bounding box center [691, 162] width 36 height 16
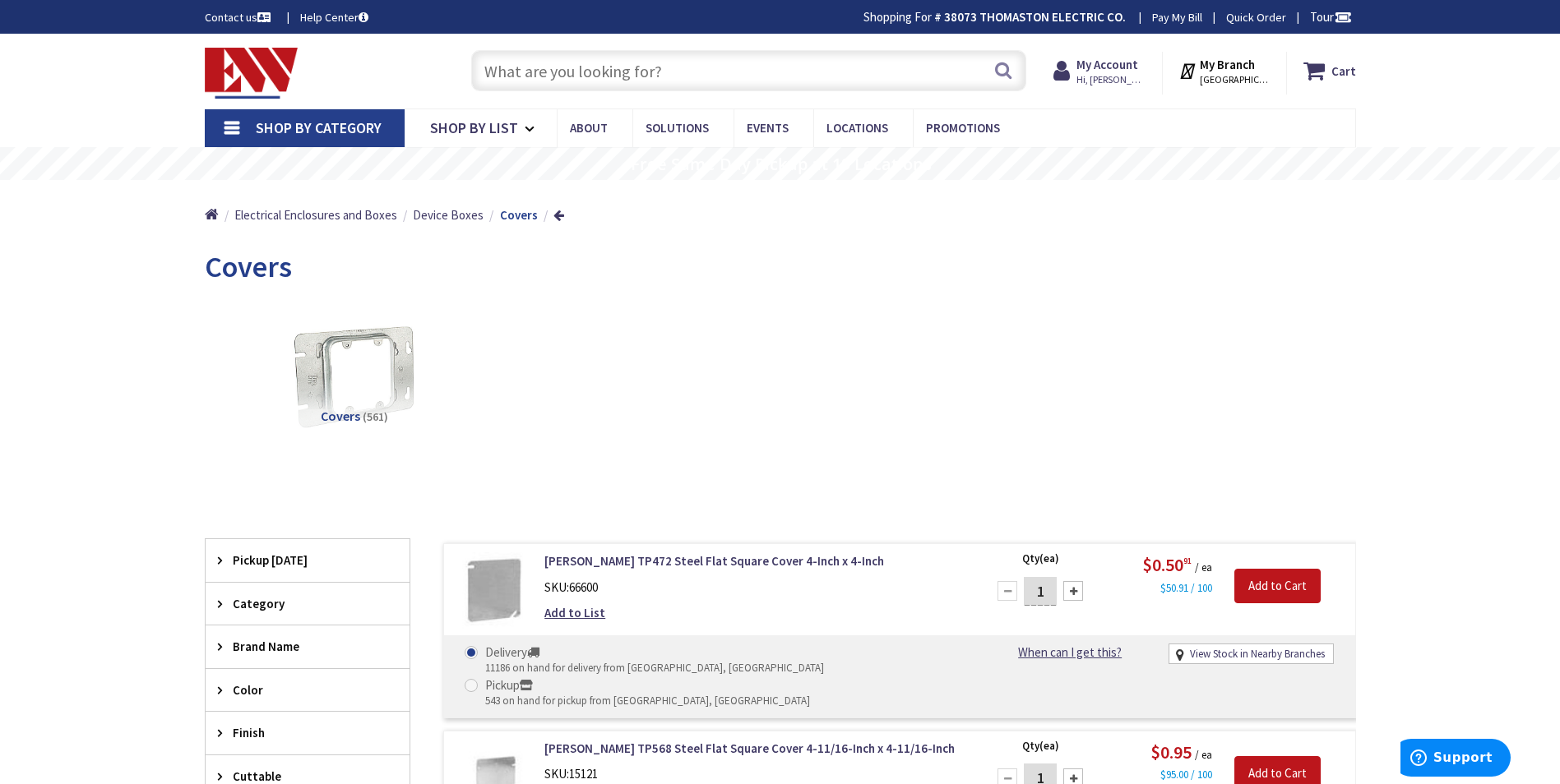
click at [490, 68] on input "text" at bounding box center [749, 70] width 555 height 41
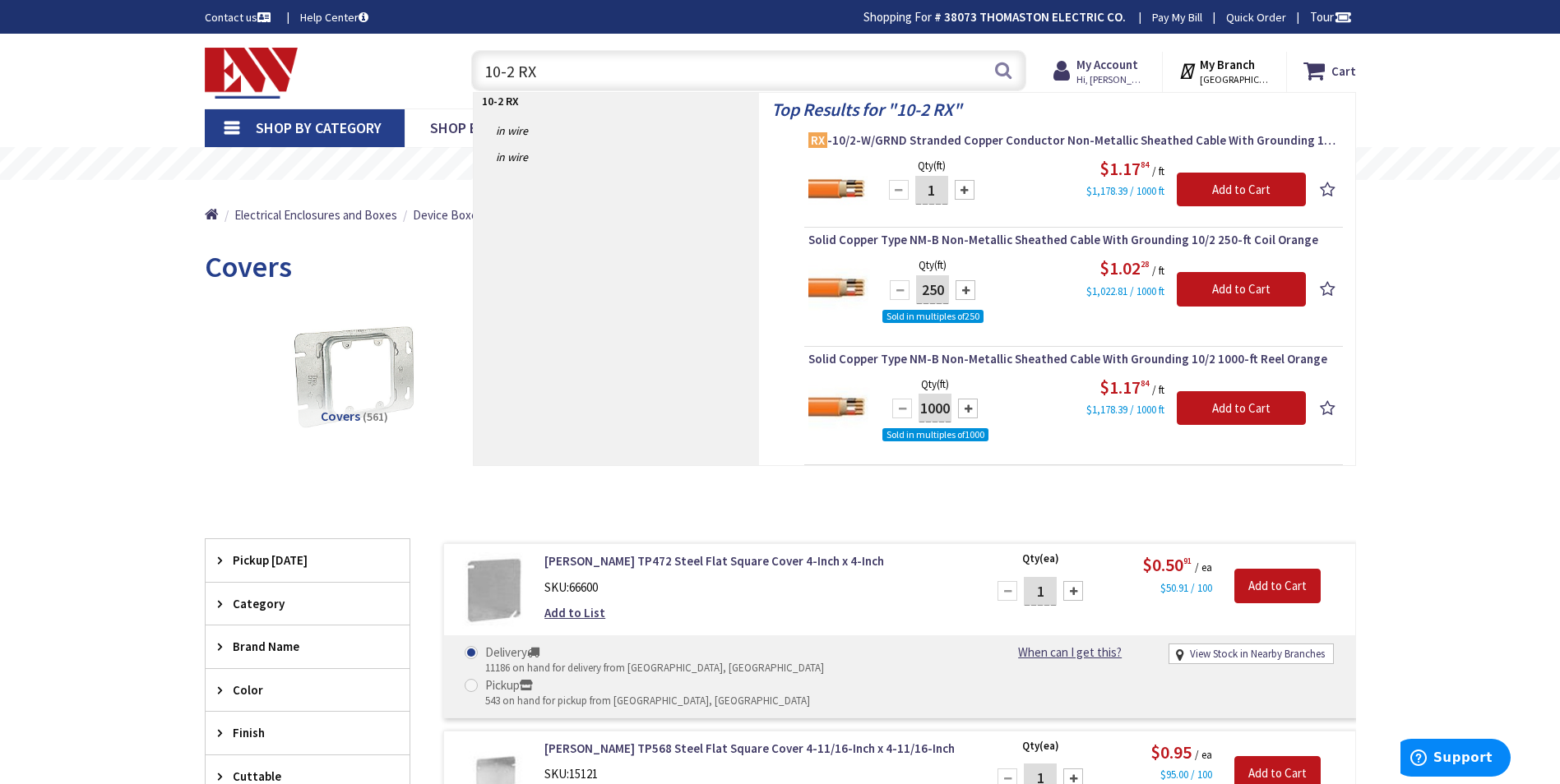
click at [498, 69] on input "10-2 RX" at bounding box center [749, 70] width 555 height 41
type input "14-2 RX"
click at [310, 129] on span "Shop By Category" at bounding box center [318, 128] width 126 height 19
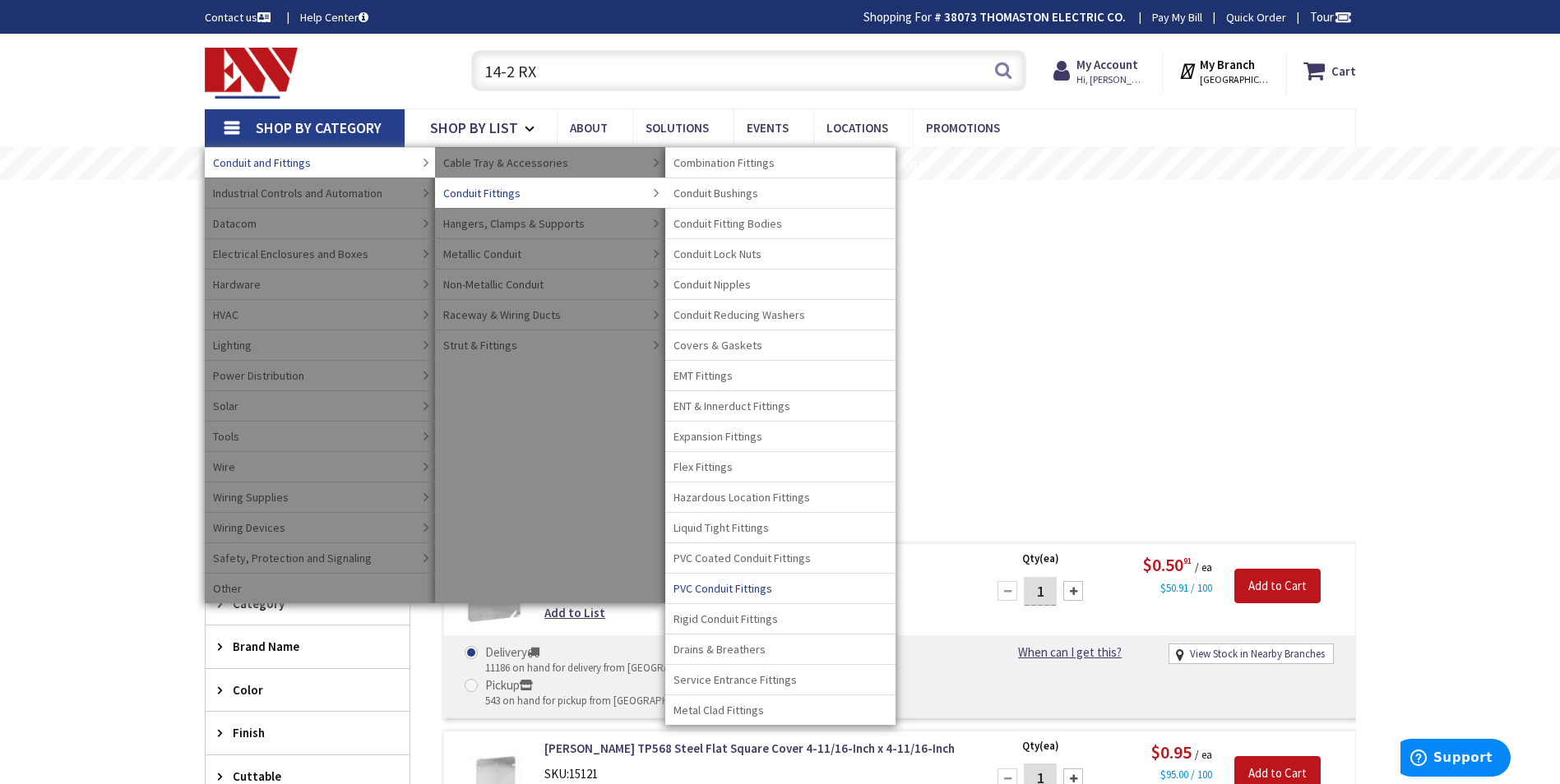
click at [710, 584] on span "PVC Conduit Fittings" at bounding box center [722, 588] width 99 height 16
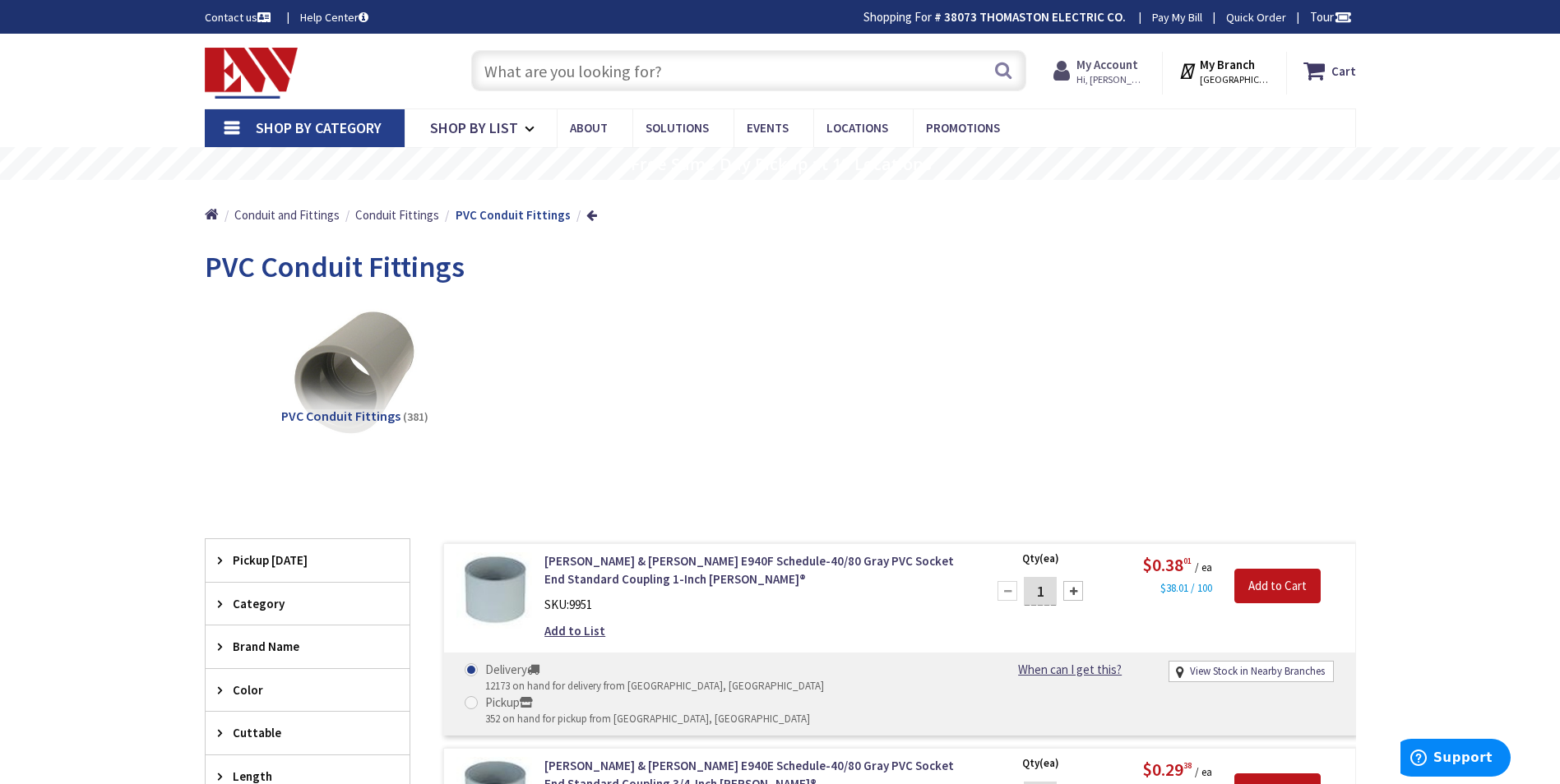
click at [1110, 64] on strong "My Account" at bounding box center [1107, 64] width 62 height 15
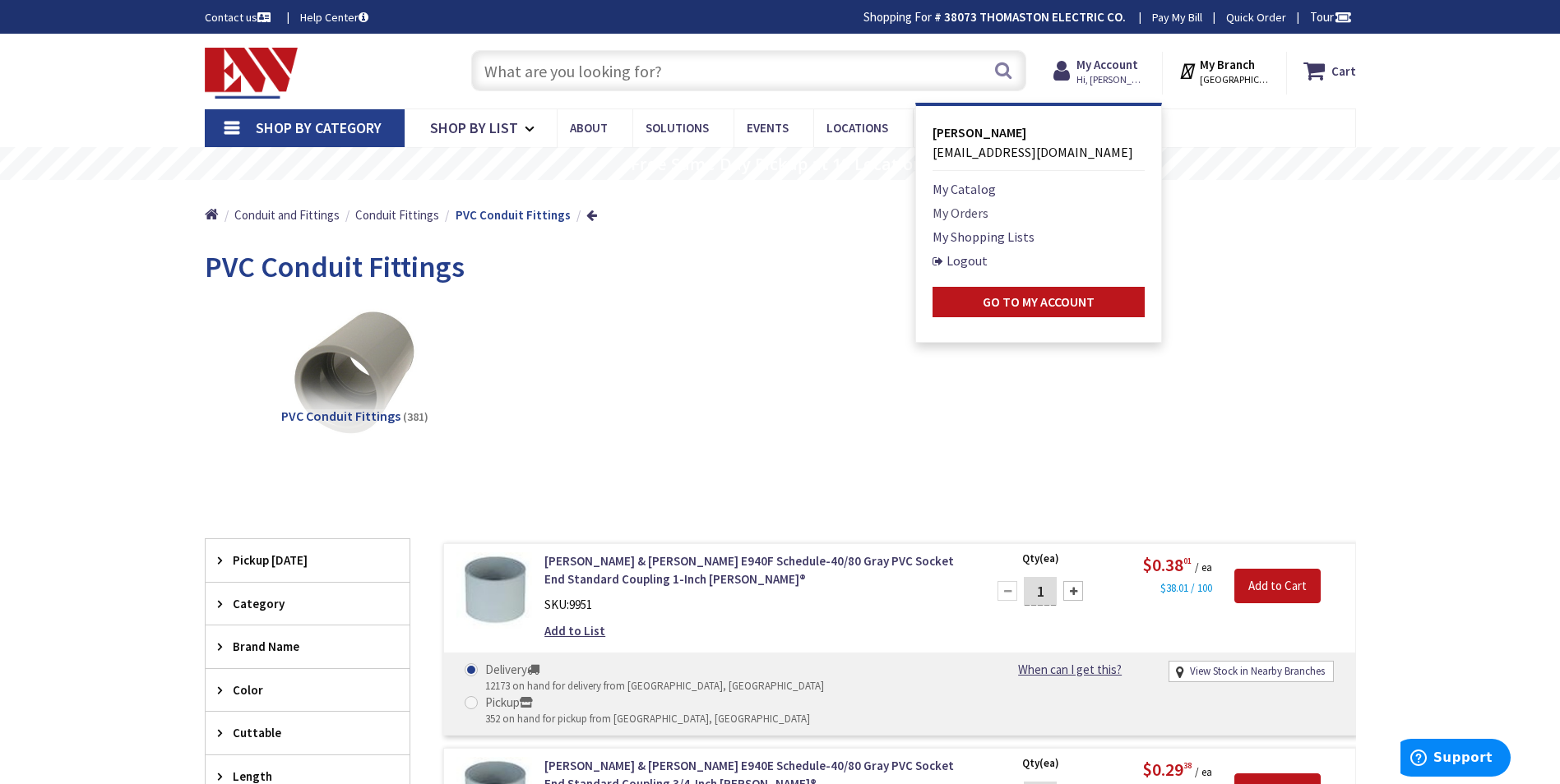
click at [969, 212] on link "My Orders" at bounding box center [960, 212] width 56 height 19
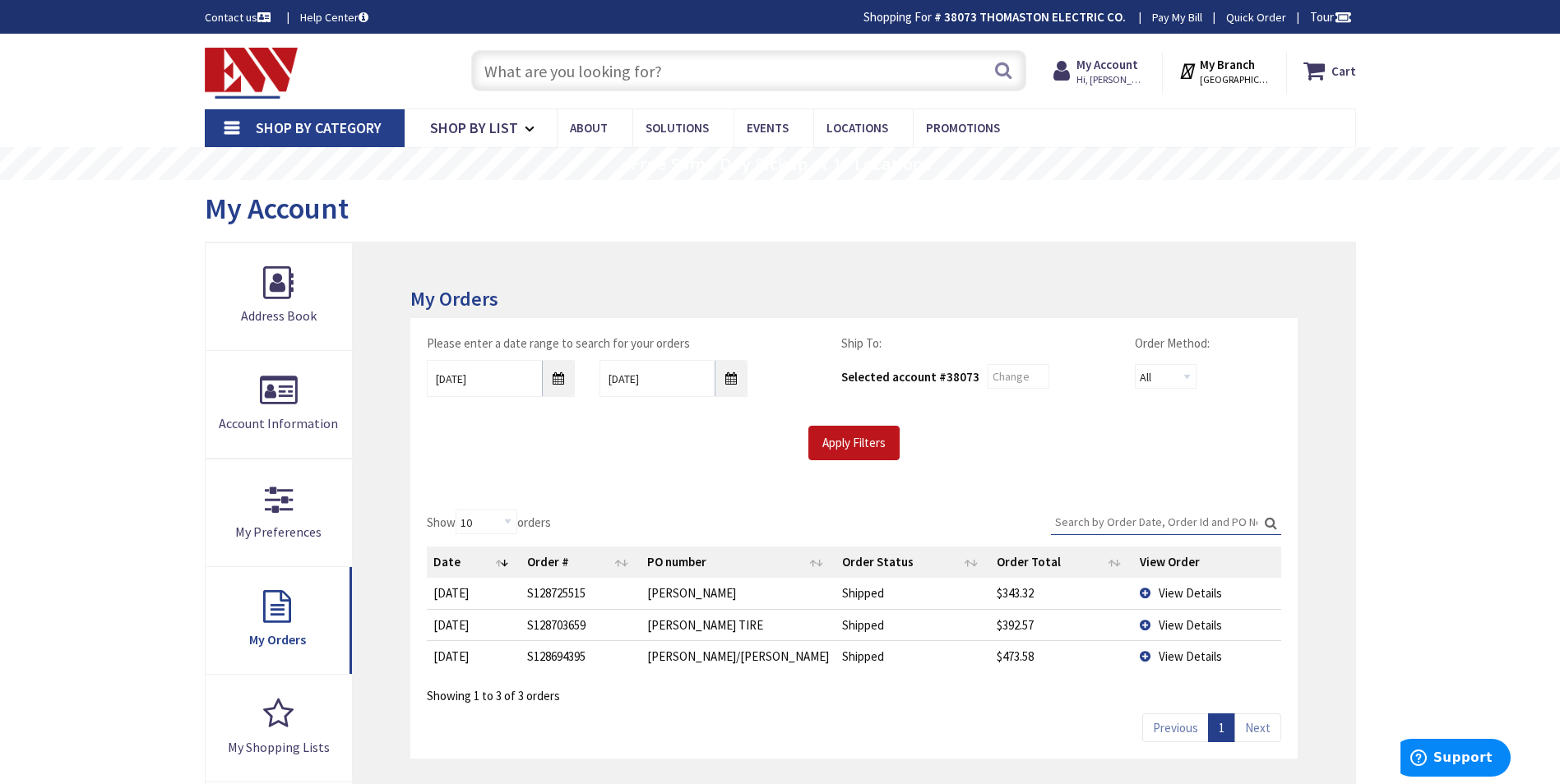
click at [1171, 589] on span "View Details" at bounding box center [1190, 593] width 63 height 15
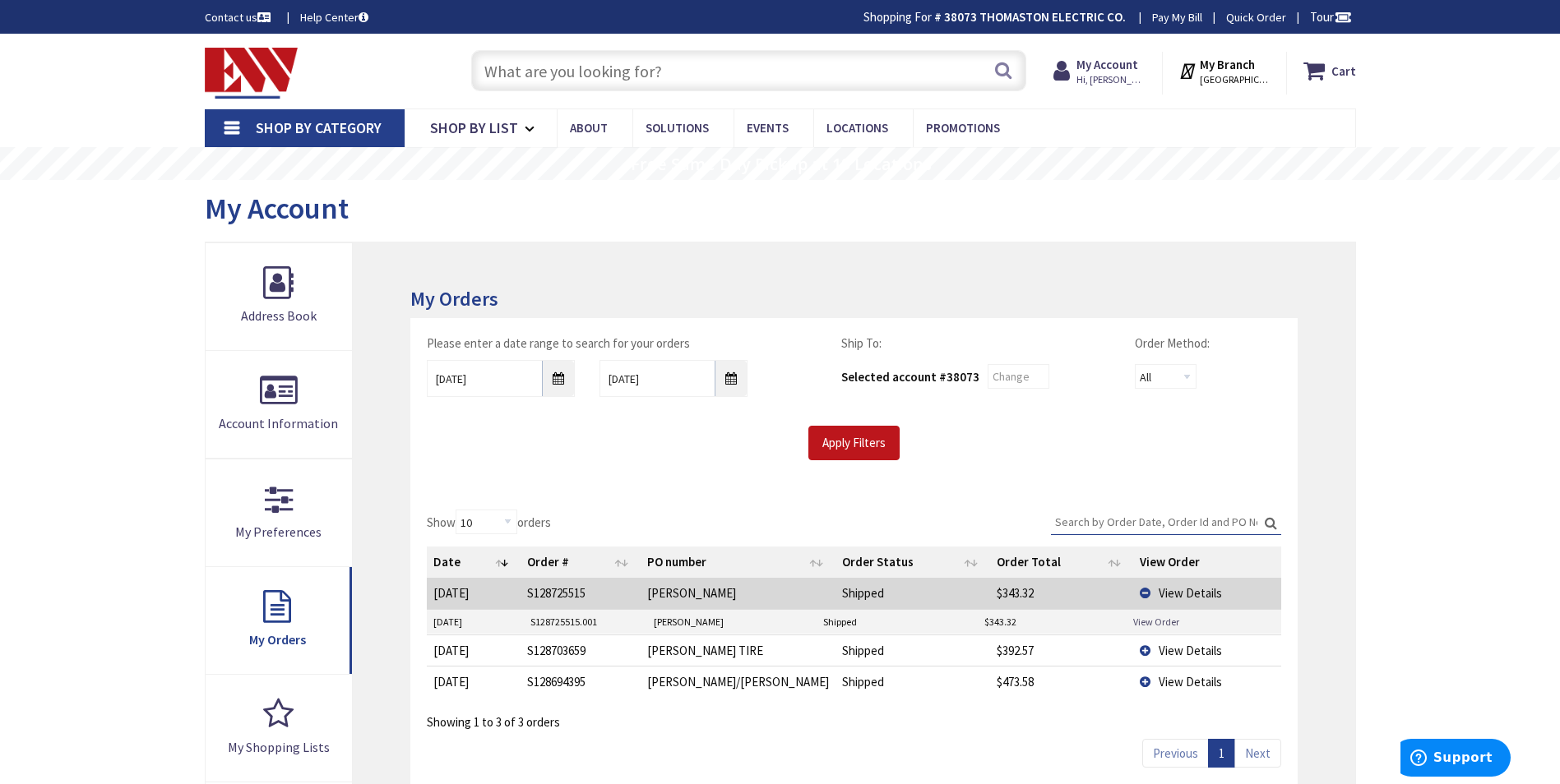
click at [1158, 623] on link "View Order" at bounding box center [1156, 622] width 46 height 14
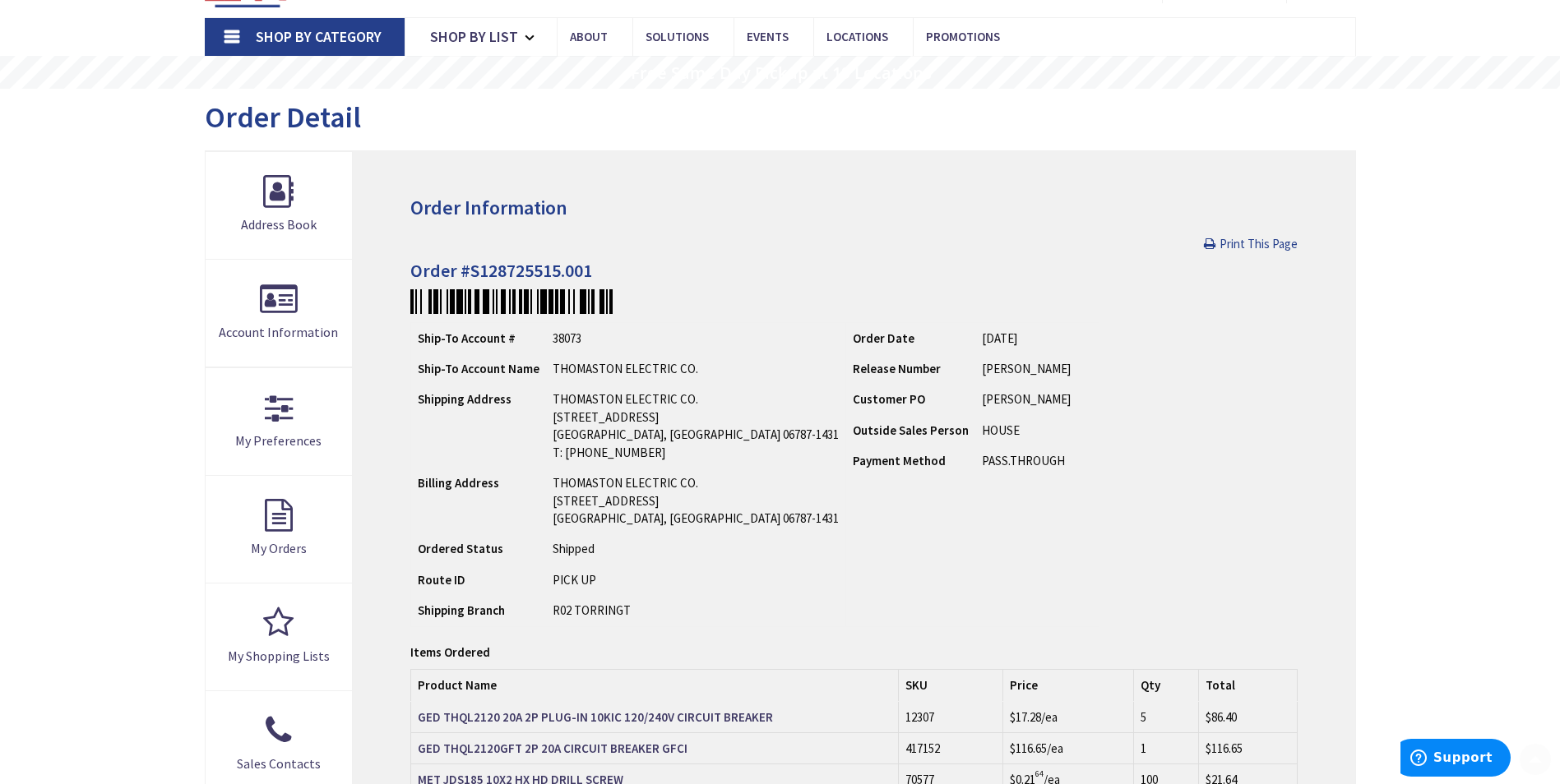
scroll to position [247, 0]
